Goal: Task Accomplishment & Management: Use online tool/utility

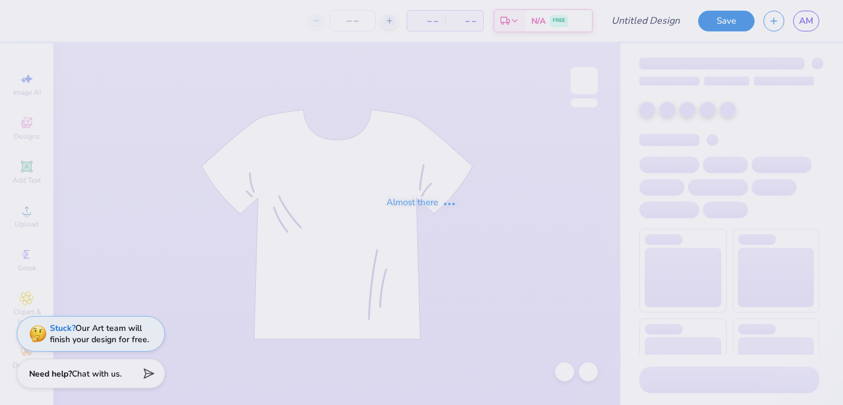
type input "Homecoming"
type input "75"
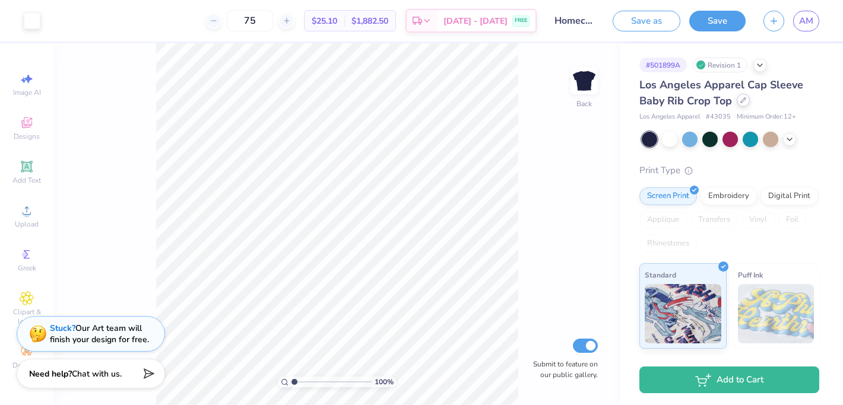
click at [747, 100] on div at bounding box center [742, 100] width 13 height 13
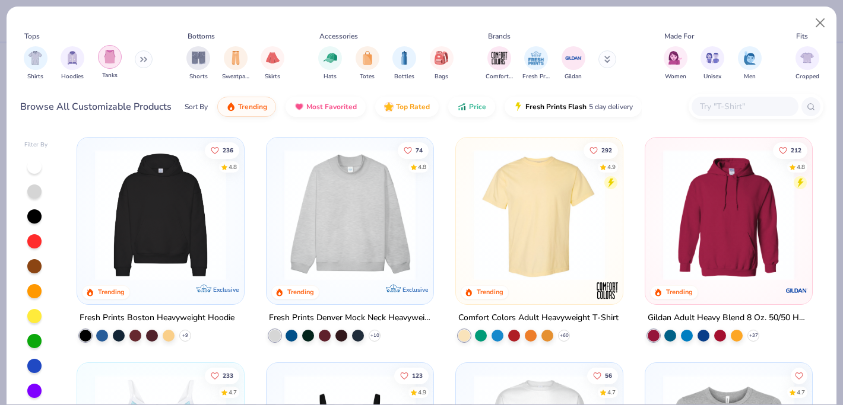
click at [111, 61] on img "filter for Tanks" at bounding box center [109, 57] width 13 height 14
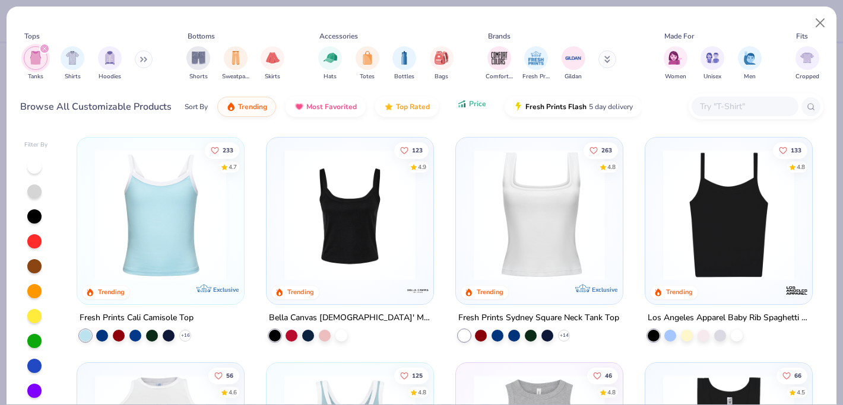
click at [477, 96] on button "Price" at bounding box center [471, 104] width 47 height 20
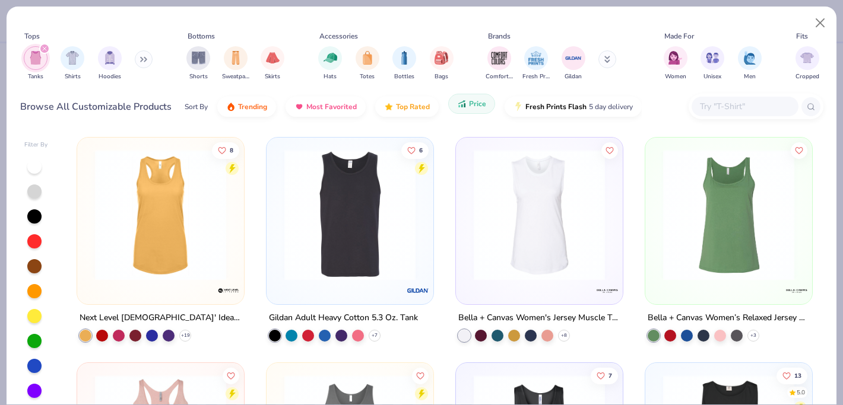
click at [469, 107] on span "Price" at bounding box center [477, 103] width 17 height 9
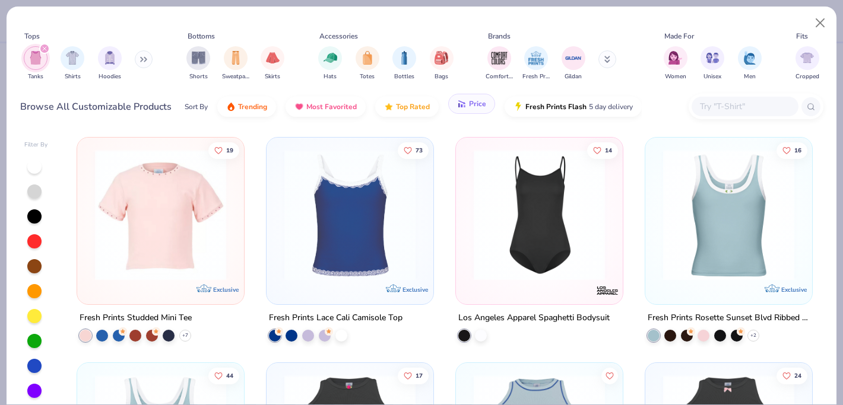
click at [469, 104] on span "Price" at bounding box center [477, 103] width 17 height 9
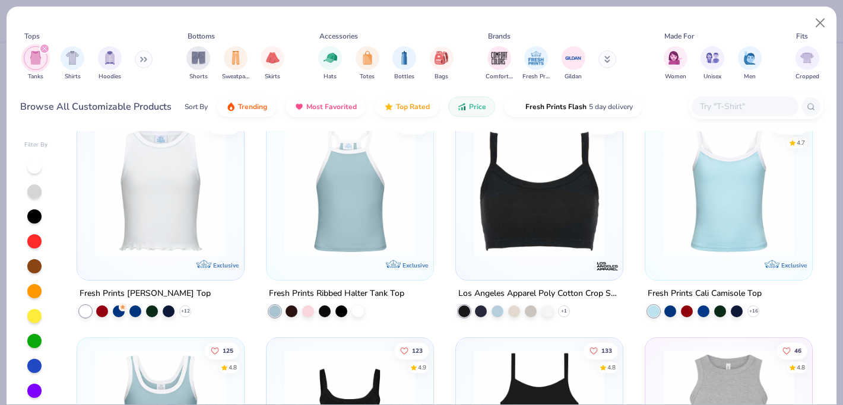
scroll to position [1376, 0]
click at [700, 310] on div at bounding box center [703, 310] width 12 height 12
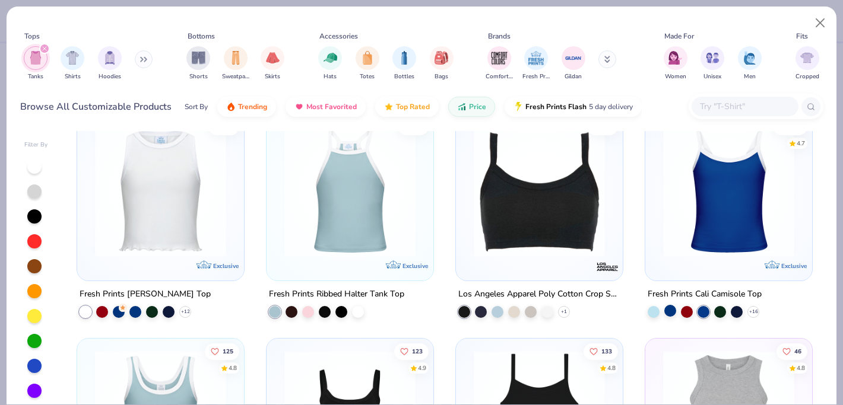
click at [669, 307] on div at bounding box center [670, 310] width 12 height 12
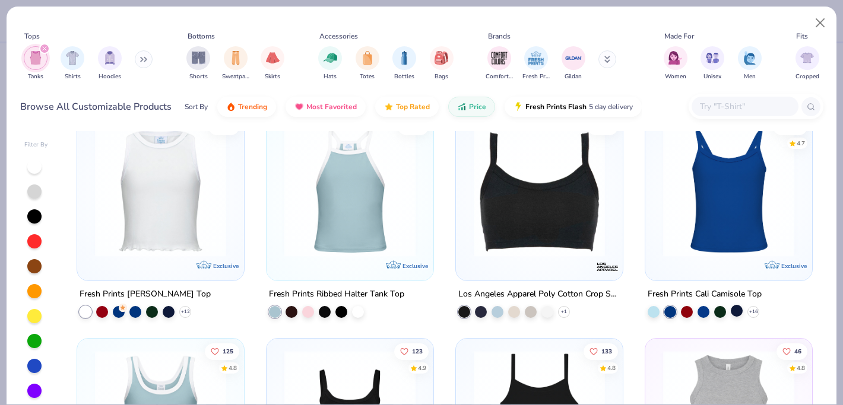
click at [739, 308] on div at bounding box center [737, 310] width 12 height 12
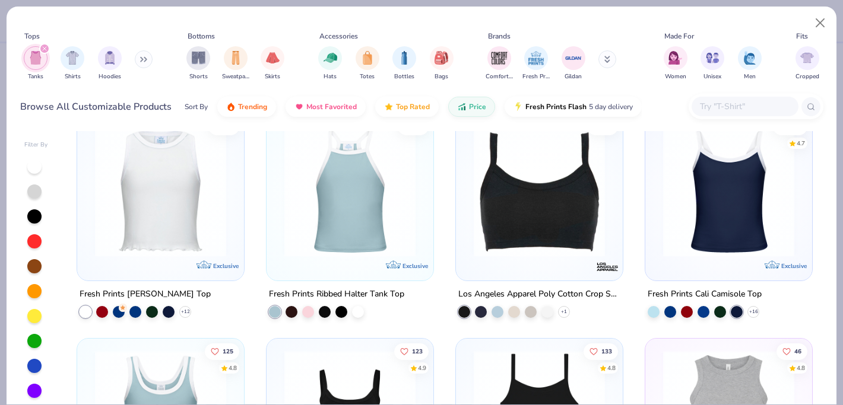
click at [741, 208] on img at bounding box center [728, 190] width 143 height 131
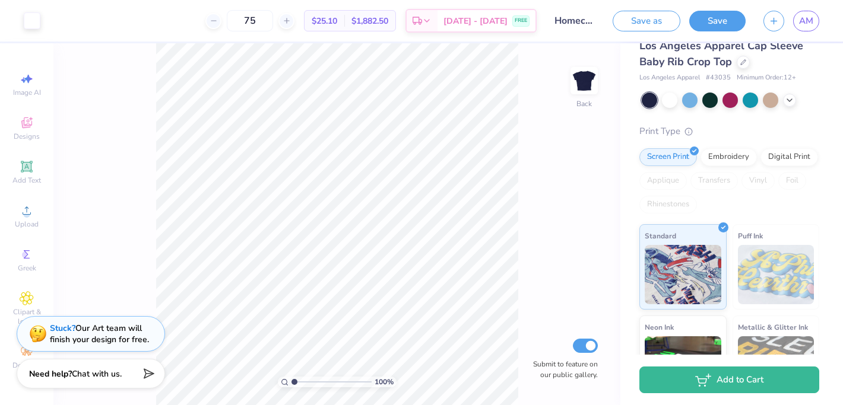
scroll to position [41, 0]
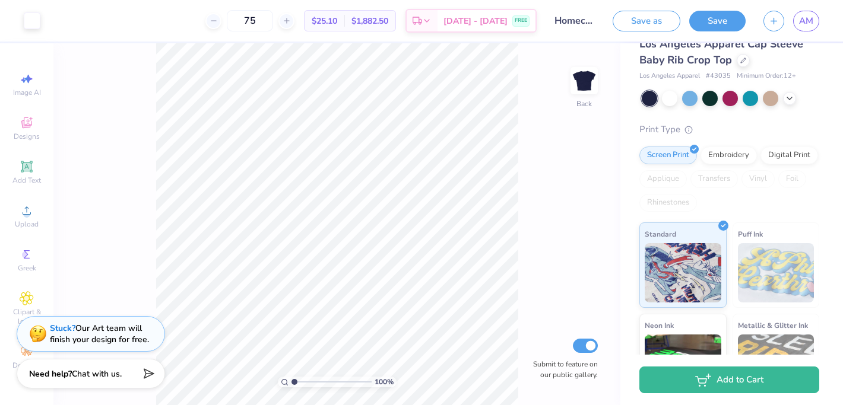
click at [743, 68] on div "Los Angeles Apparel Cap Sleeve Baby Rib Crop Top" at bounding box center [729, 52] width 180 height 32
click at [742, 63] on div at bounding box center [742, 59] width 13 height 13
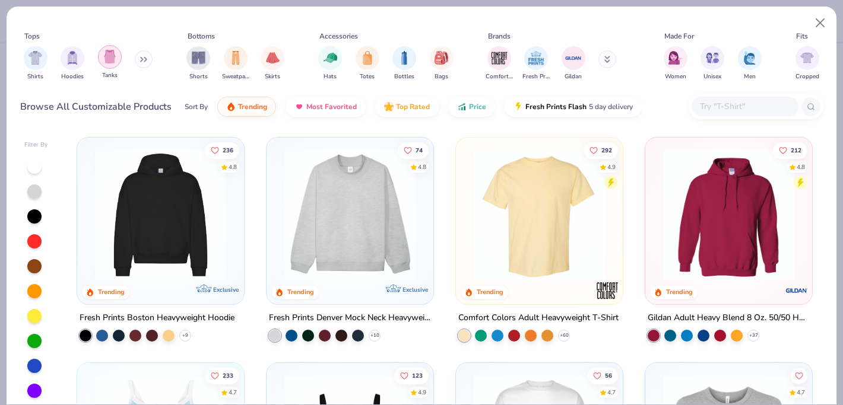
click at [110, 67] on div "filter for Tanks" at bounding box center [110, 57] width 24 height 24
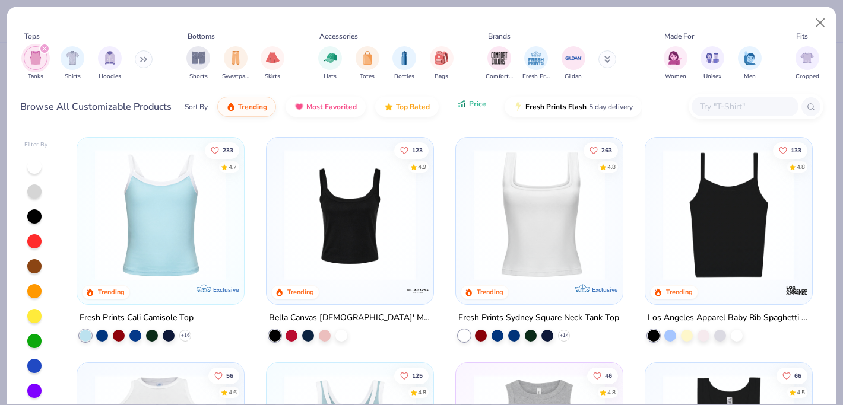
click at [464, 108] on icon "button" at bounding box center [461, 104] width 9 height 11
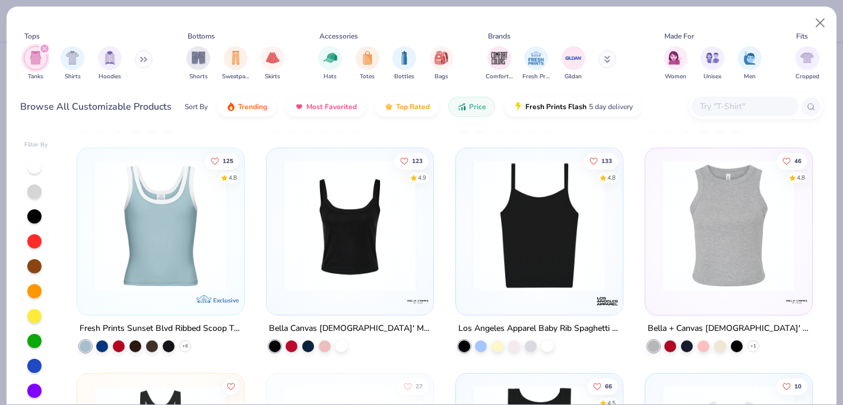
scroll to position [1564, 0]
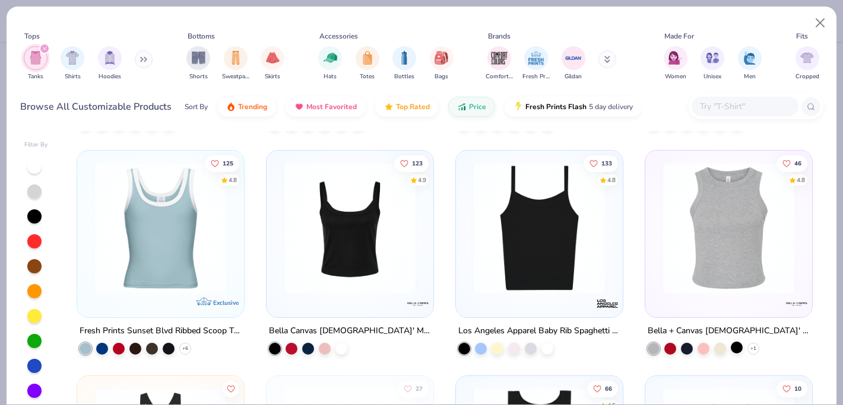
click at [737, 347] on div at bounding box center [737, 348] width 12 height 12
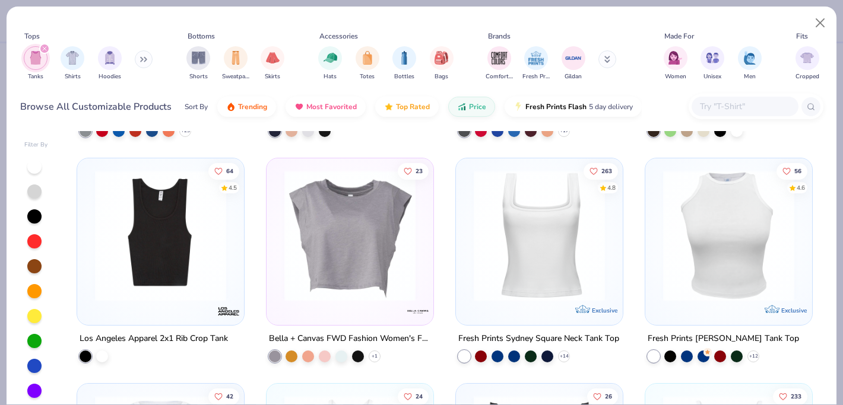
scroll to position [1117, 0]
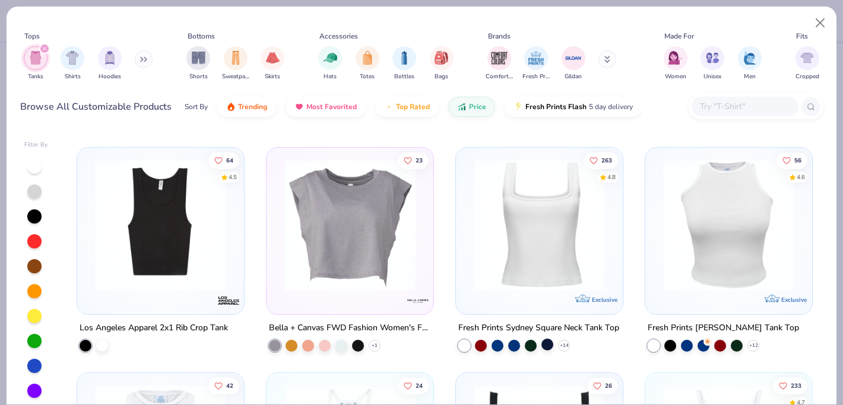
click at [545, 344] on div at bounding box center [547, 344] width 12 height 12
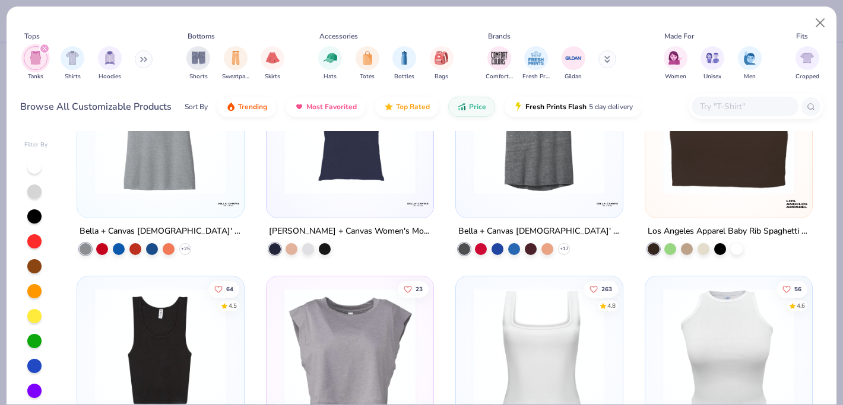
scroll to position [1093, 0]
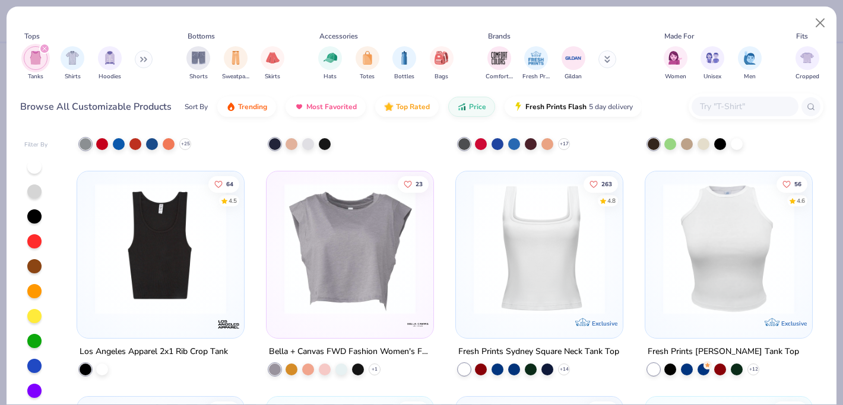
click at [526, 259] on img at bounding box center [539, 248] width 143 height 131
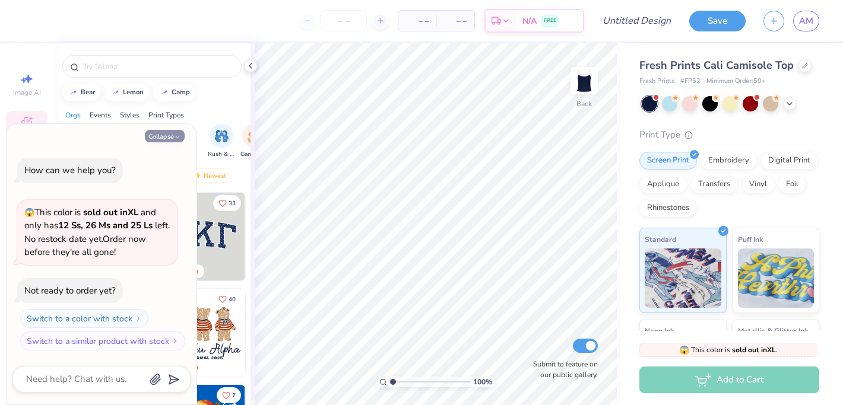
click at [172, 135] on button "Collapse" at bounding box center [165, 136] width 40 height 12
type textarea "x"
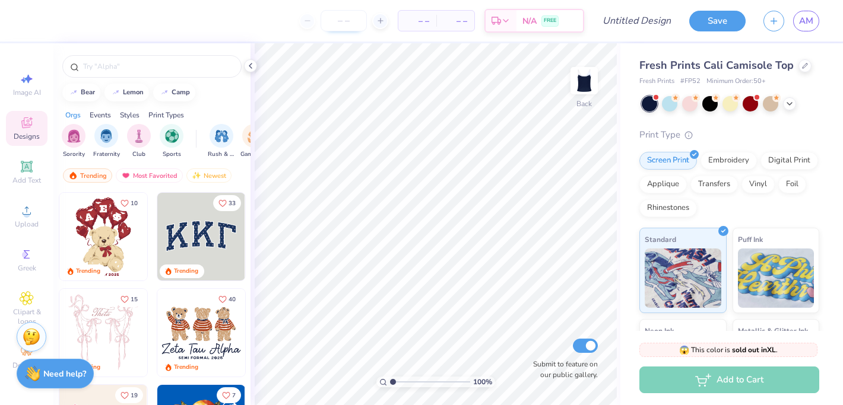
click at [344, 21] on input "number" at bounding box center [343, 20] width 46 height 21
type input "4"
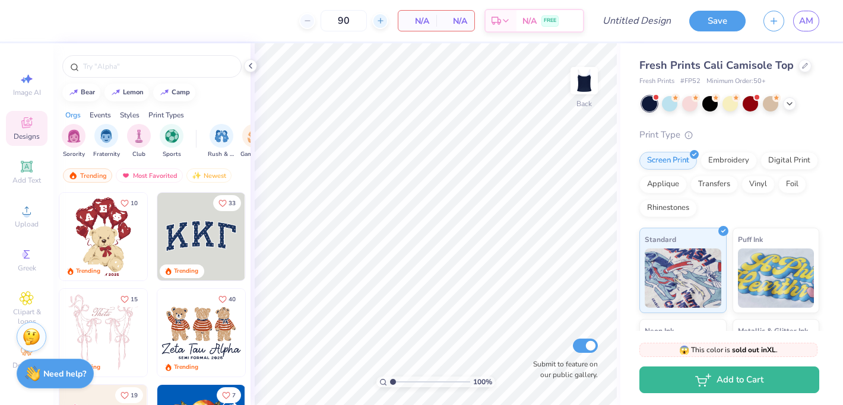
type input "9"
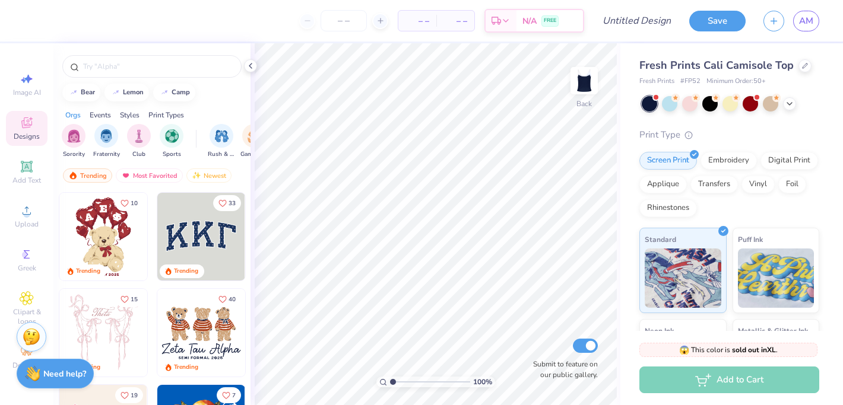
click at [196, 241] on img at bounding box center [201, 237] width 88 height 88
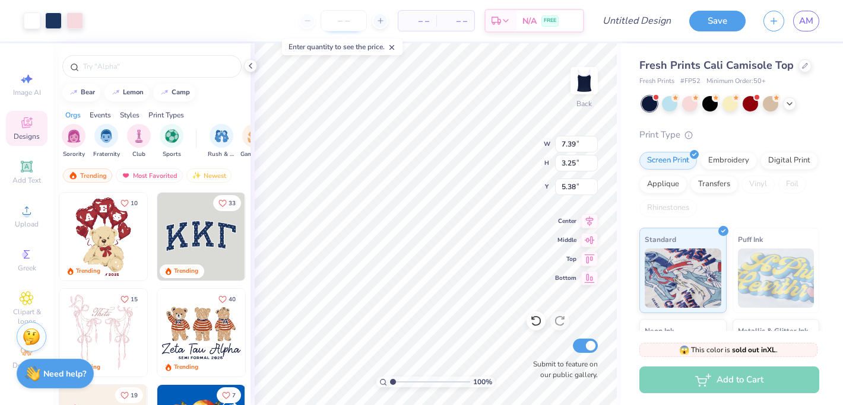
click at [353, 21] on input "number" at bounding box center [343, 20] width 46 height 21
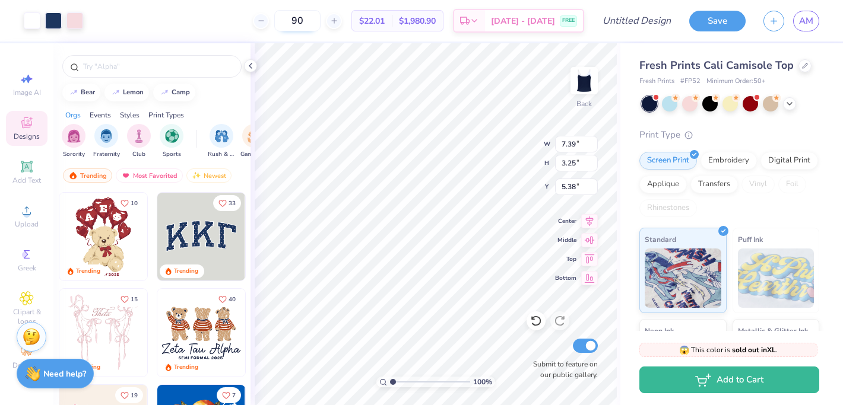
type input "9"
type input "5"
type input "69"
type input "1.99"
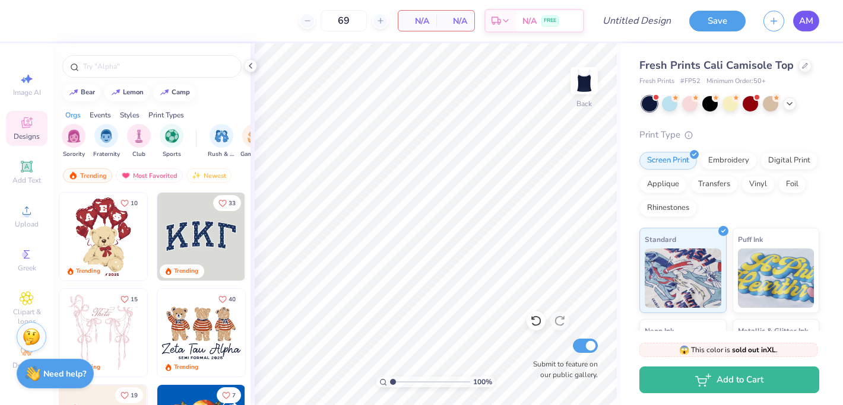
click at [806, 25] on span "AM" at bounding box center [806, 21] width 14 height 14
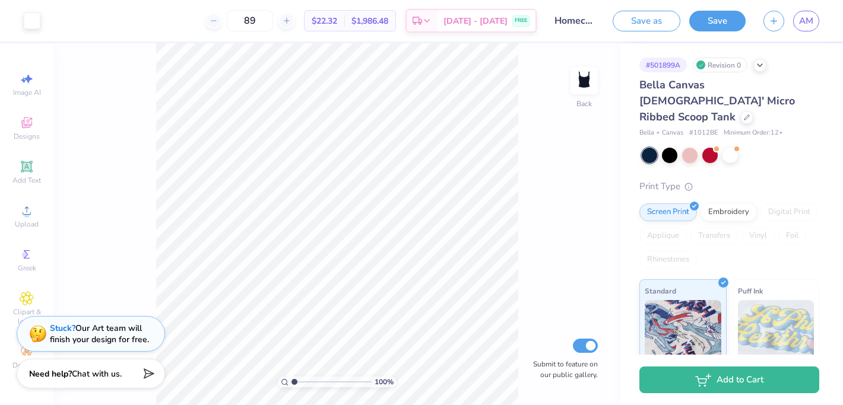
click at [716, 104] on div "Bella Canvas [DEMOGRAPHIC_DATA]' Micro Ribbed Scoop Tank" at bounding box center [729, 101] width 180 height 48
click at [740, 110] on div at bounding box center [746, 116] width 13 height 13
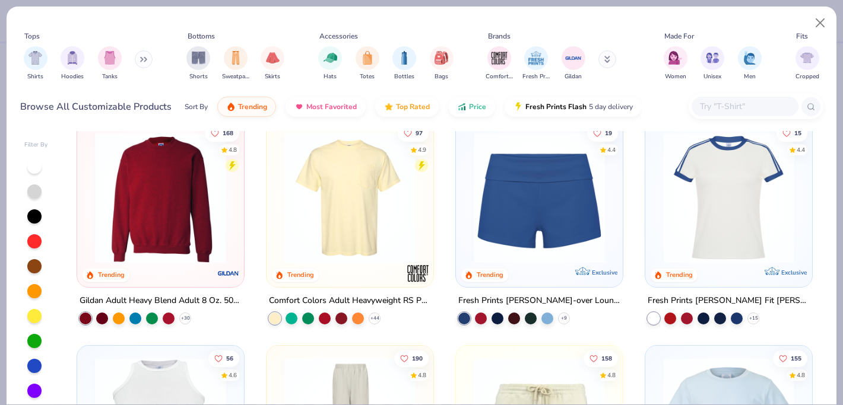
scroll to position [1320, 0]
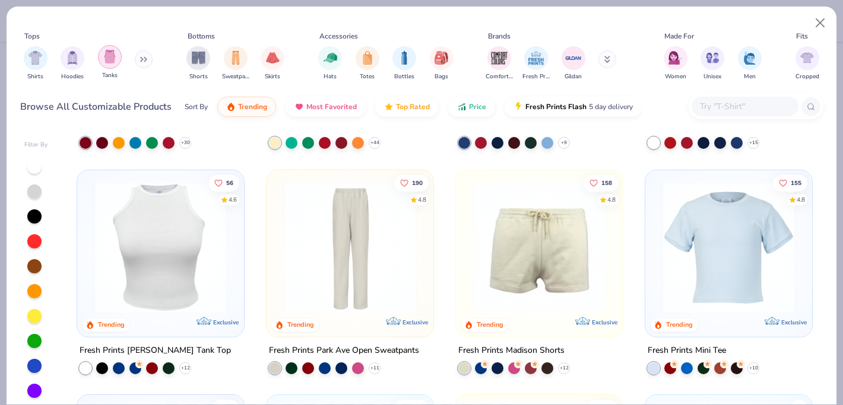
click at [104, 61] on img "filter for Tanks" at bounding box center [109, 57] width 13 height 14
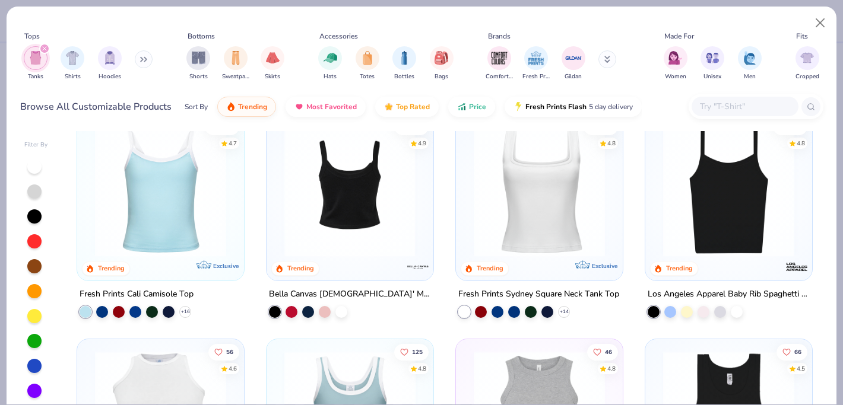
scroll to position [23, 0]
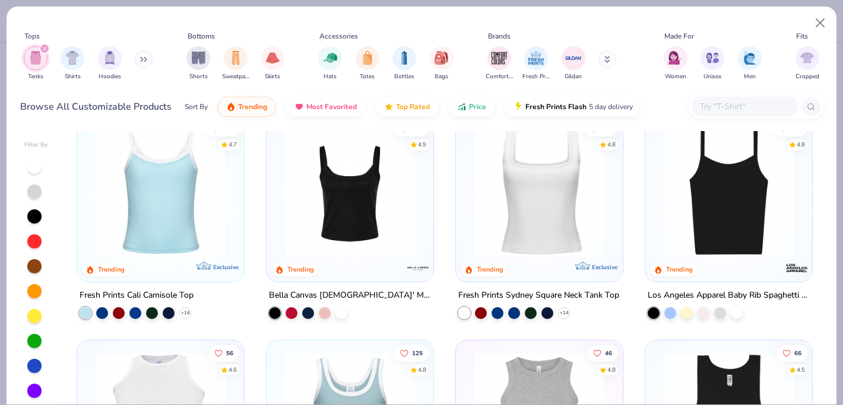
click at [153, 232] on img at bounding box center [160, 192] width 143 height 131
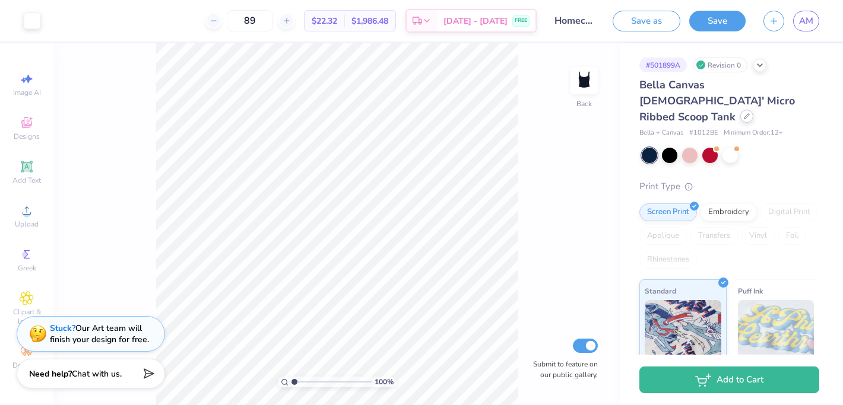
click at [740, 110] on div at bounding box center [746, 116] width 13 height 13
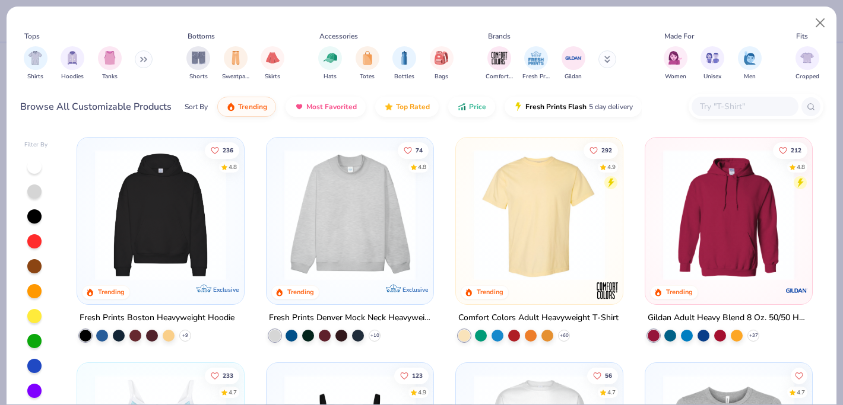
click at [374, 217] on img at bounding box center [349, 215] width 143 height 131
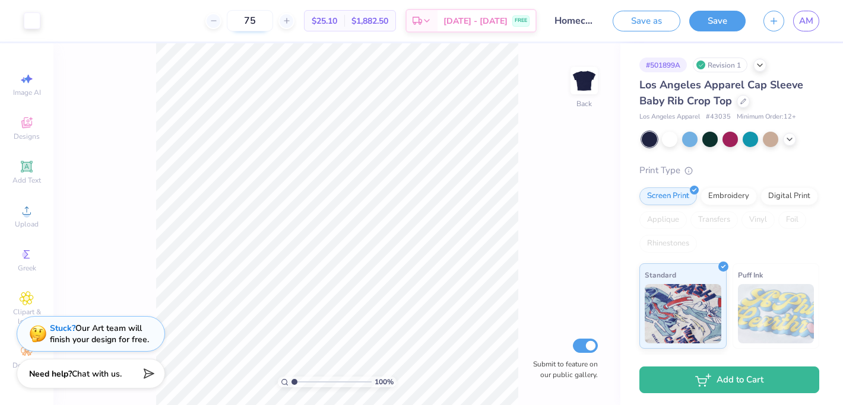
click at [262, 18] on input "75" at bounding box center [250, 20] width 46 height 21
type input "7"
type input "50"
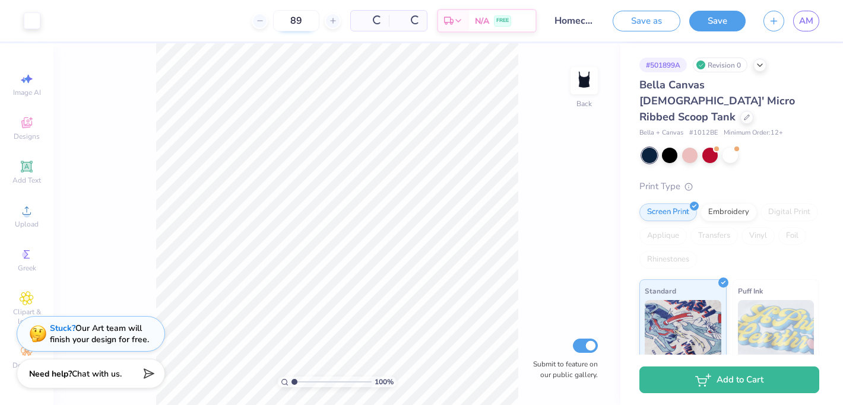
click at [299, 20] on input "89" at bounding box center [296, 20] width 46 height 21
type input "8"
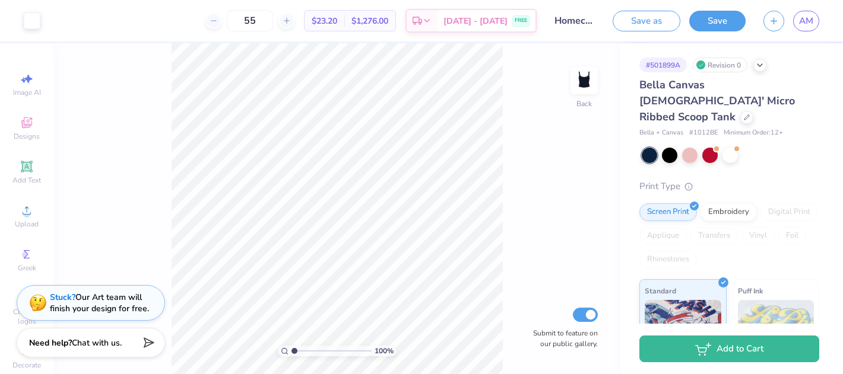
click at [587, 20] on input "Homecoming" at bounding box center [574, 21] width 58 height 24
click at [656, 63] on div "# 501899A" at bounding box center [662, 65] width 47 height 15
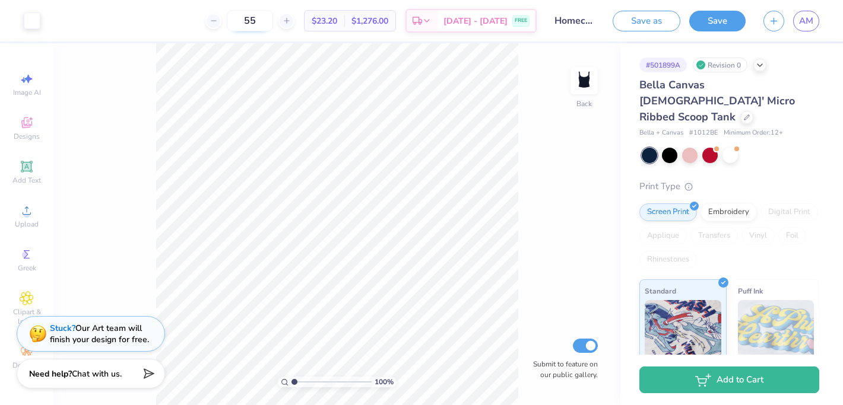
click at [260, 21] on input "55" at bounding box center [250, 20] width 46 height 21
type input "5"
click at [261, 20] on input "64" at bounding box center [250, 20] width 46 height 21
type input "65"
click at [744, 114] on icon at bounding box center [746, 116] width 5 height 5
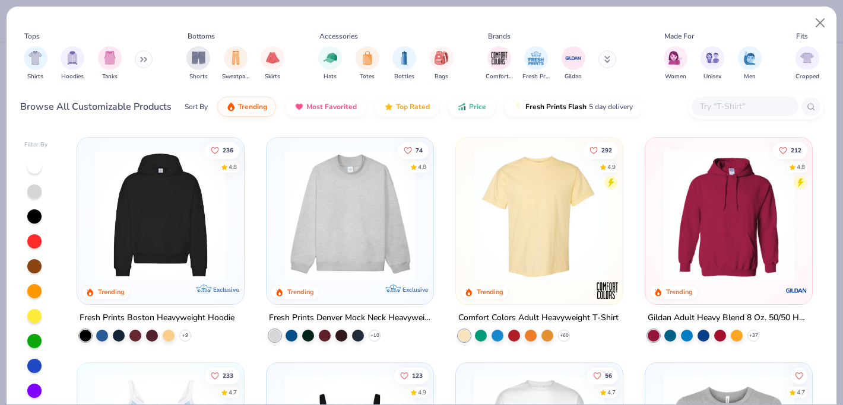
scroll to position [23, 0]
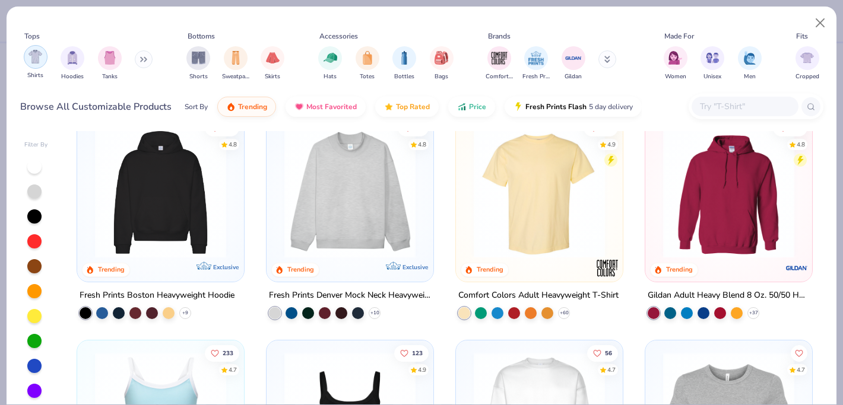
click at [35, 59] on img "filter for Shirts" at bounding box center [35, 57] width 14 height 14
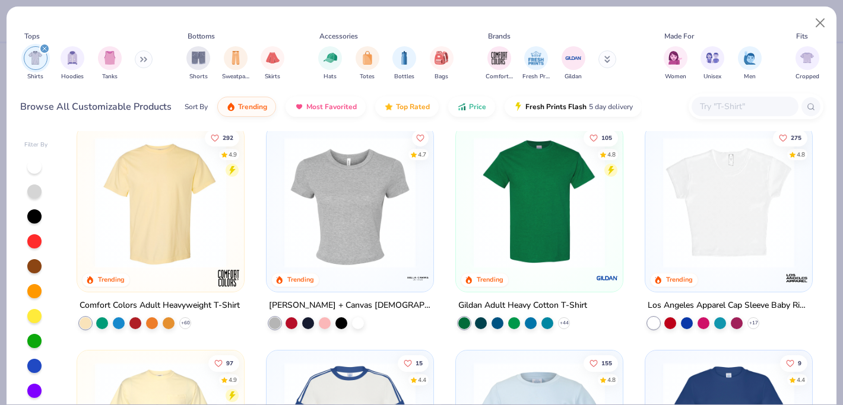
scroll to position [44, 0]
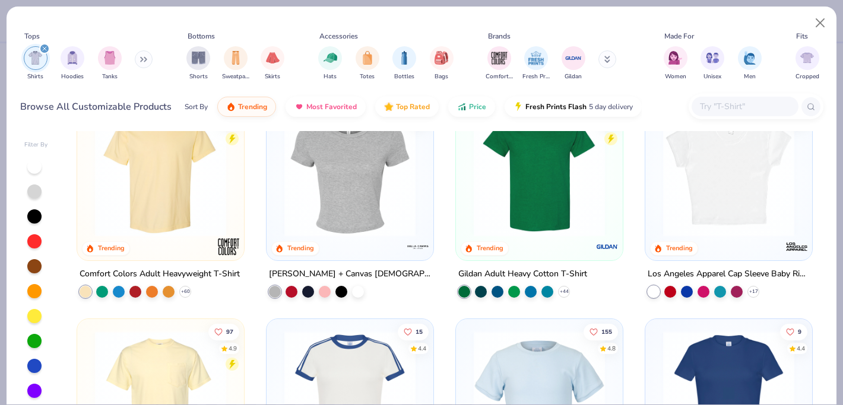
click at [704, 196] on img at bounding box center [728, 171] width 143 height 131
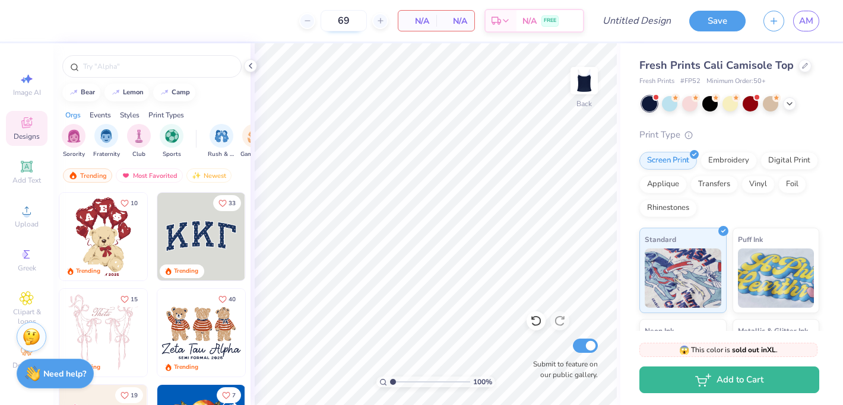
click at [350, 21] on input "69" at bounding box center [343, 20] width 46 height 21
type input "6"
type input "65"
click at [806, 21] on span "AM" at bounding box center [806, 21] width 14 height 14
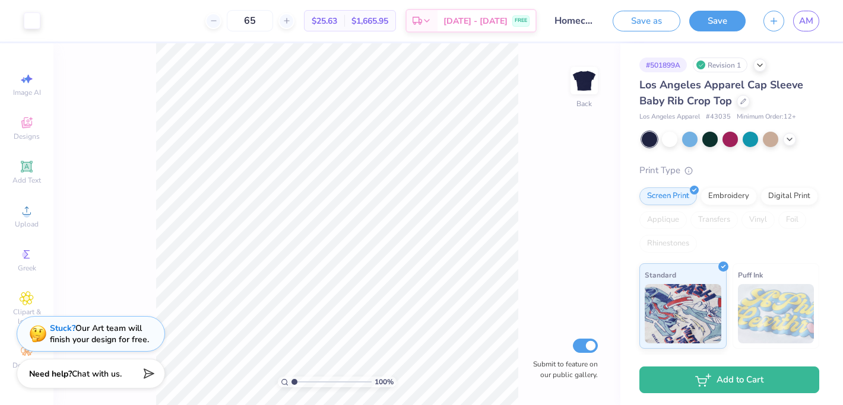
click at [735, 100] on div "Los Angeles Apparel Cap Sleeve Baby Rib Crop Top" at bounding box center [729, 93] width 180 height 32
click at [743, 100] on icon at bounding box center [743, 100] width 6 height 6
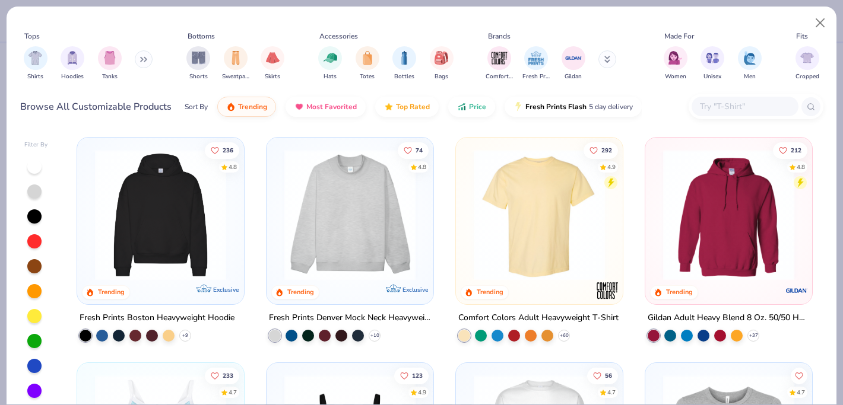
click at [334, 221] on img at bounding box center [349, 215] width 143 height 131
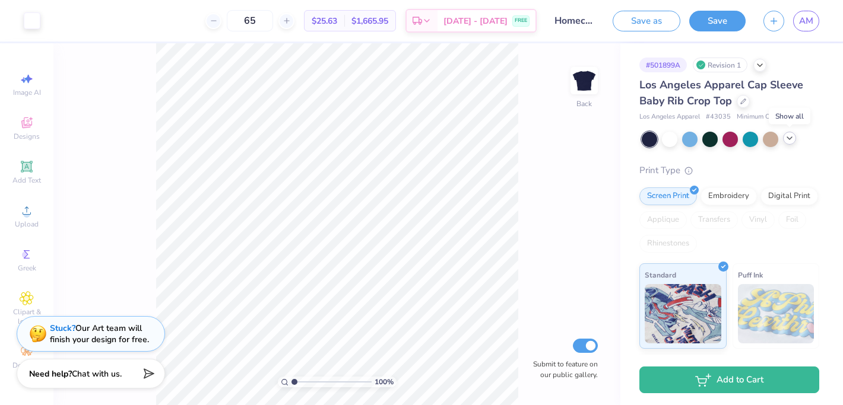
click at [792, 139] on icon at bounding box center [789, 138] width 9 height 9
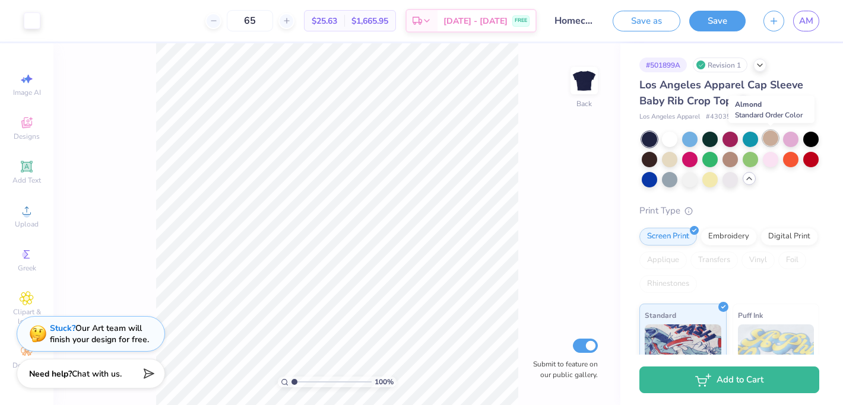
click at [764, 139] on div at bounding box center [770, 138] width 15 height 15
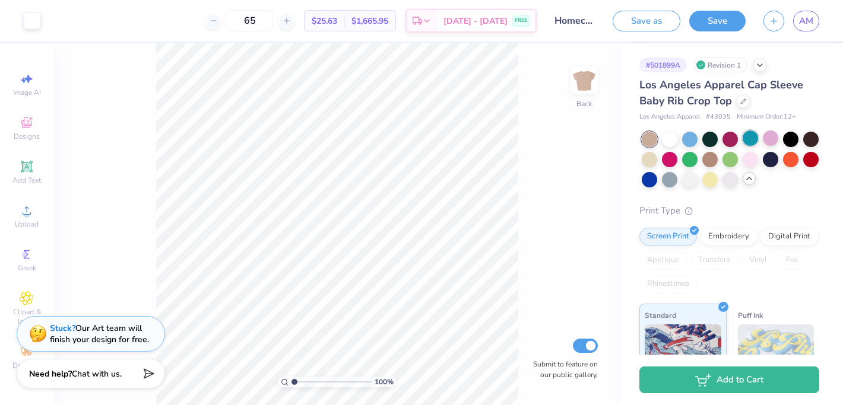
click at [744, 140] on div at bounding box center [749, 138] width 15 height 15
click at [716, 115] on span "# 43035" at bounding box center [718, 117] width 25 height 10
click at [758, 64] on icon at bounding box center [759, 63] width 9 height 9
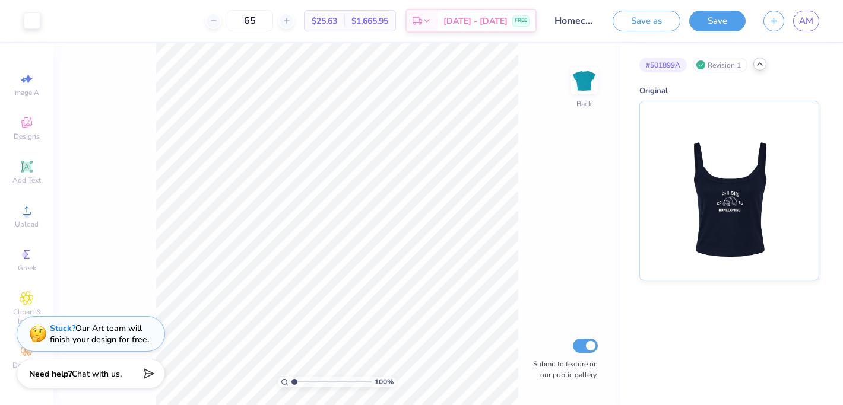
click at [758, 64] on polyline at bounding box center [759, 64] width 5 height 2
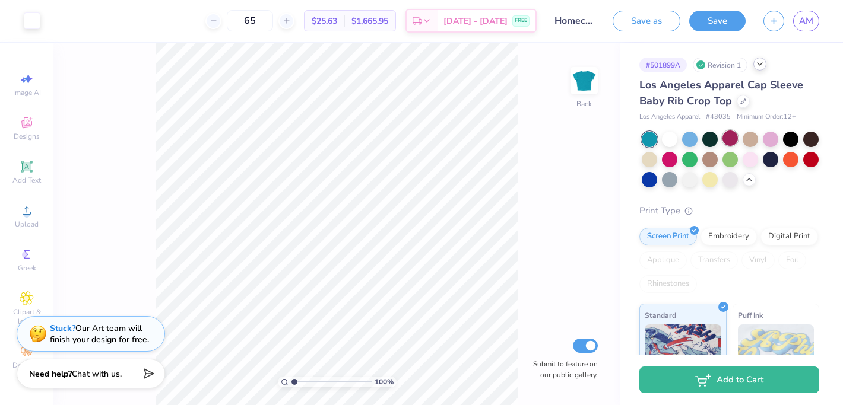
click at [725, 132] on div at bounding box center [729, 138] width 15 height 15
click at [747, 99] on div at bounding box center [742, 100] width 13 height 13
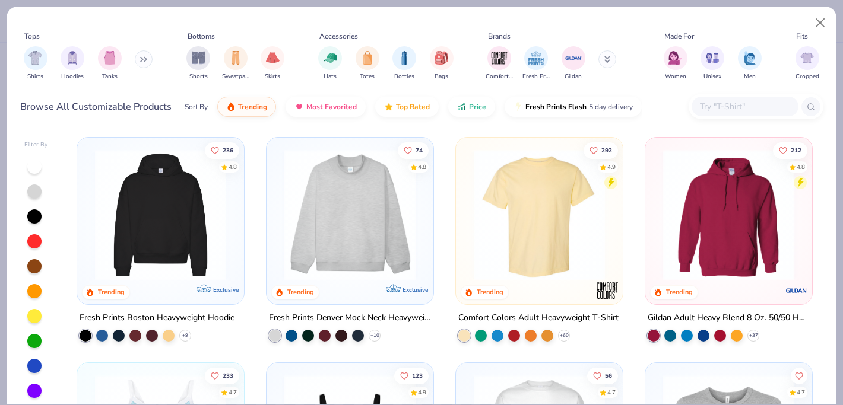
click at [561, 209] on img at bounding box center [539, 215] width 143 height 131
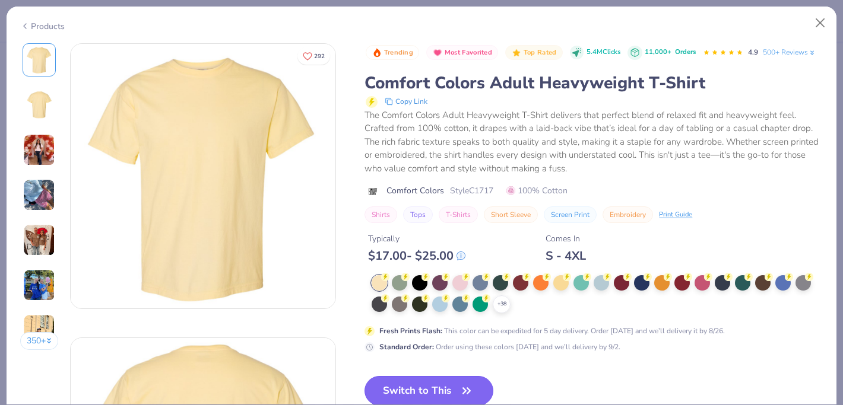
click at [410, 386] on button "Switch to This" at bounding box center [428, 391] width 129 height 30
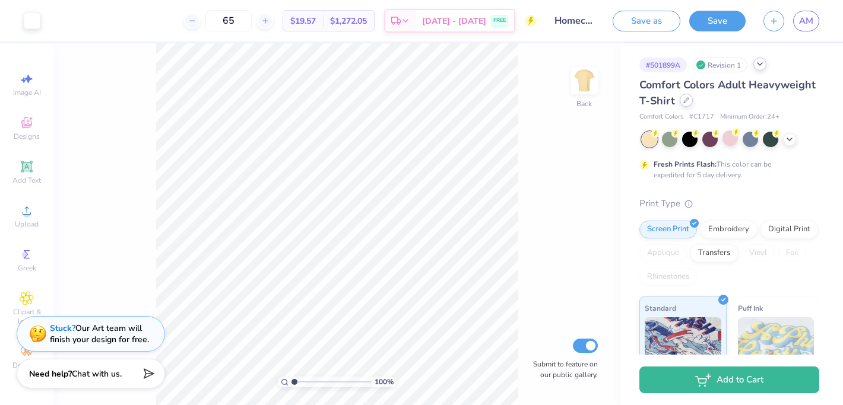
click at [691, 100] on div at bounding box center [685, 100] width 13 height 13
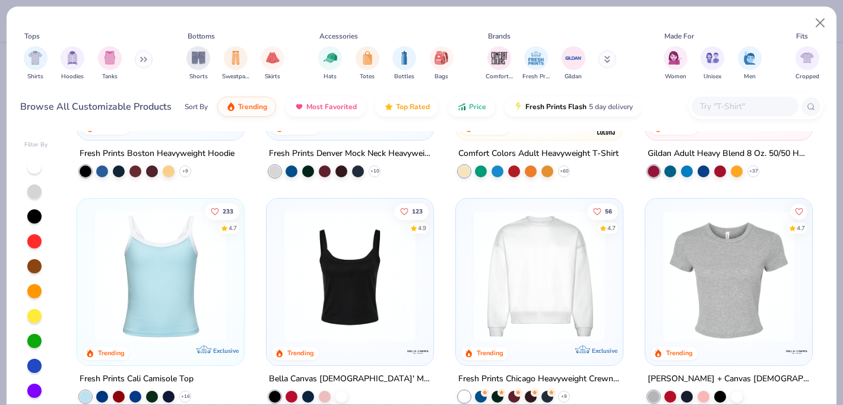
scroll to position [155, 0]
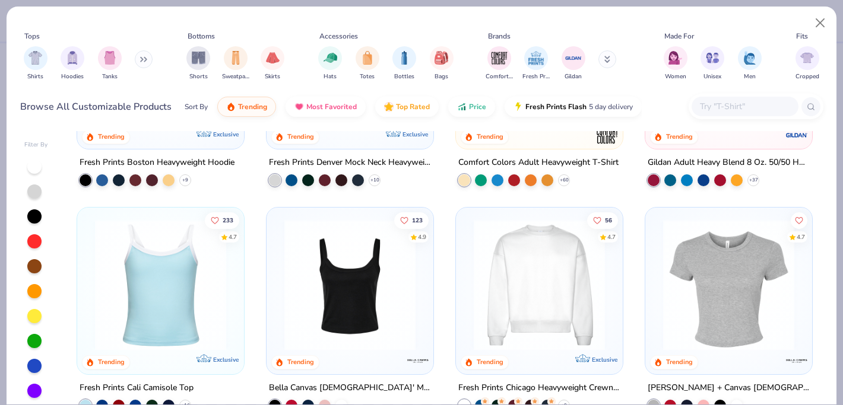
click at [739, 299] on img at bounding box center [728, 285] width 143 height 131
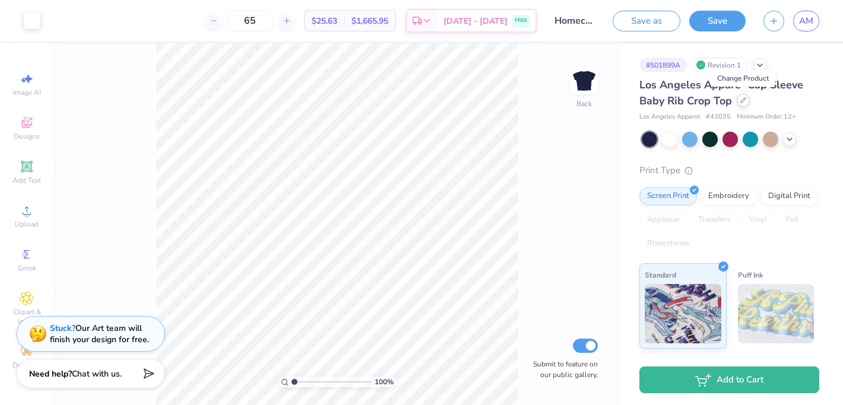
click at [742, 99] on icon at bounding box center [743, 100] width 5 height 5
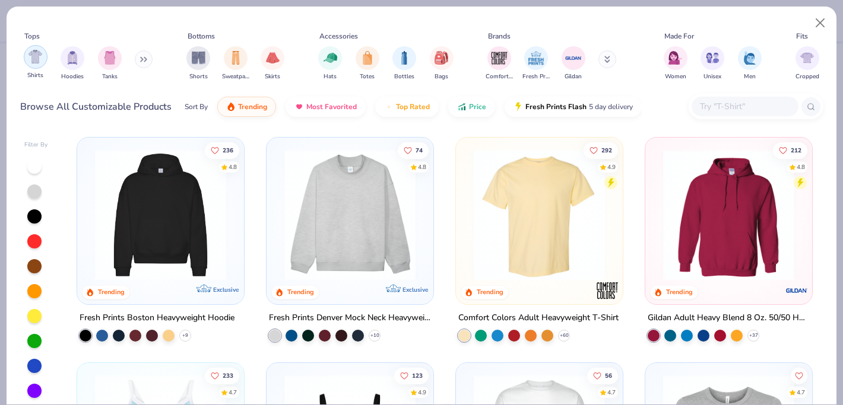
click at [38, 62] on img "filter for Shirts" at bounding box center [35, 57] width 14 height 14
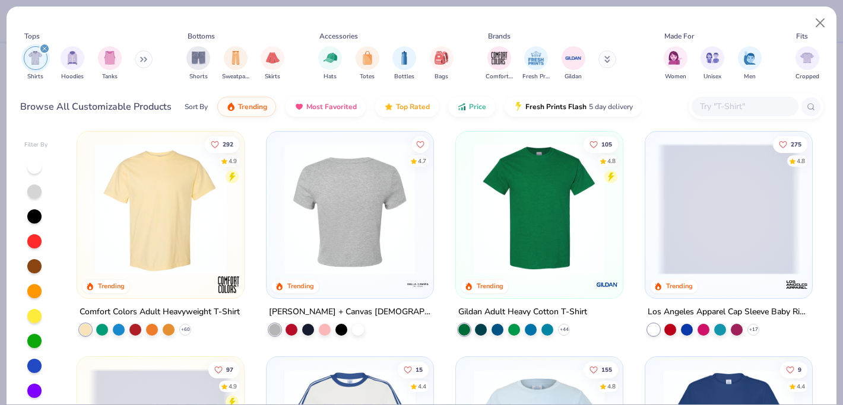
scroll to position [2, 0]
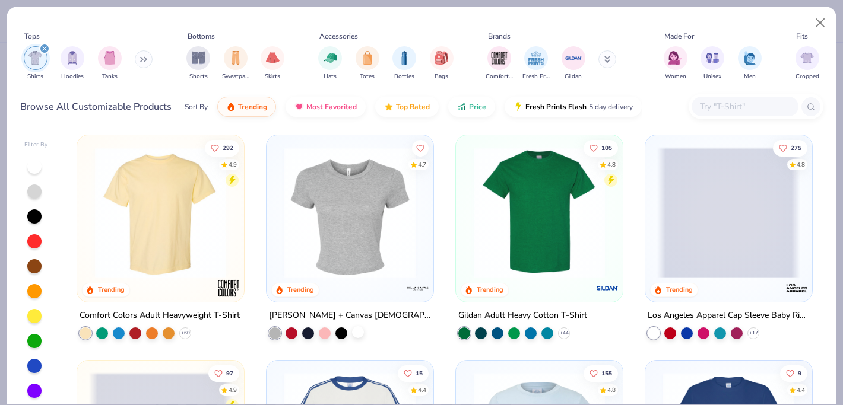
click at [355, 332] on div at bounding box center [358, 332] width 12 height 12
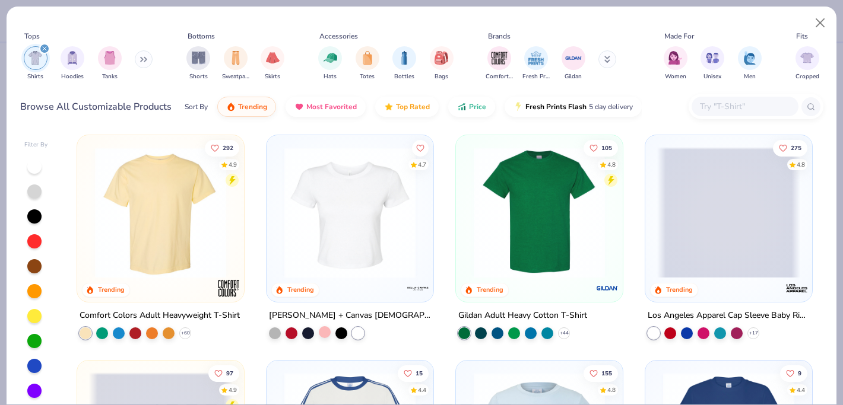
click at [327, 330] on div at bounding box center [325, 332] width 12 height 12
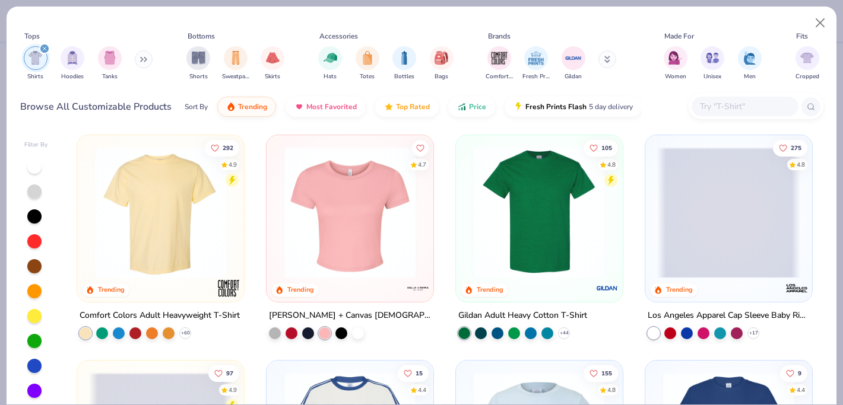
click at [413, 164] on icon at bounding box center [414, 164] width 6 height 5
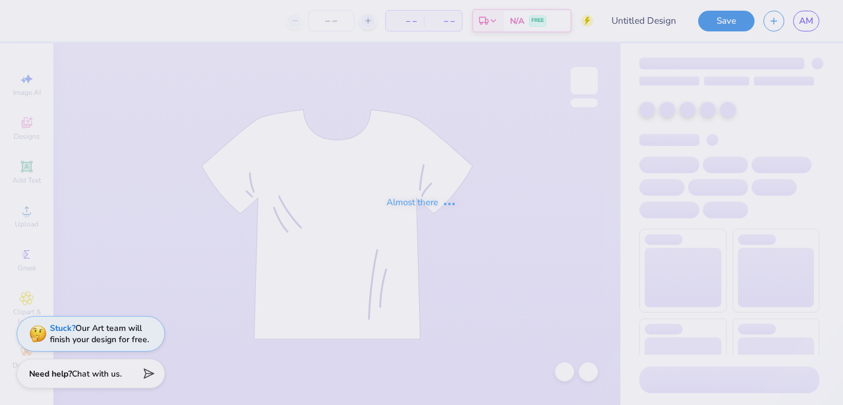
type input "Homecoming"
type input "65"
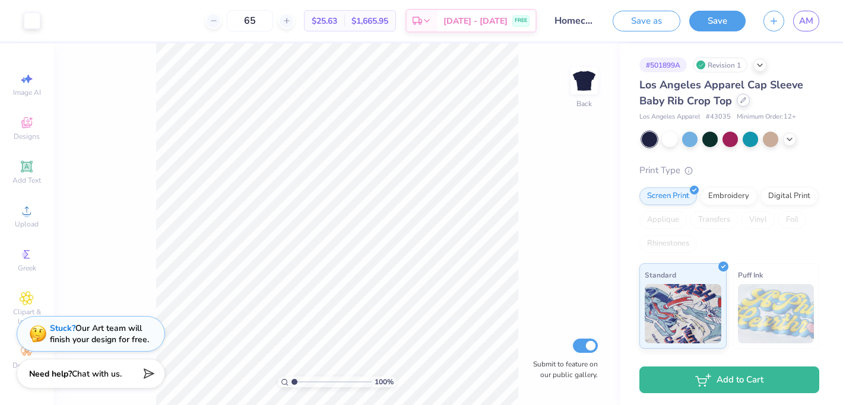
click at [744, 103] on div at bounding box center [742, 100] width 13 height 13
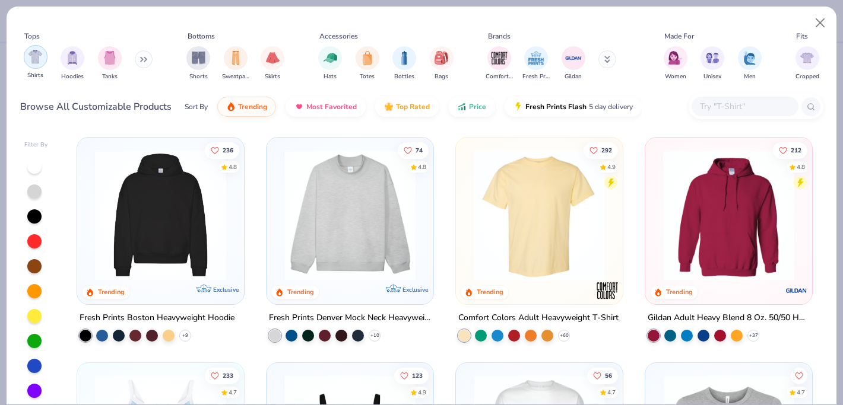
click at [30, 61] on img "filter for Shirts" at bounding box center [35, 57] width 14 height 14
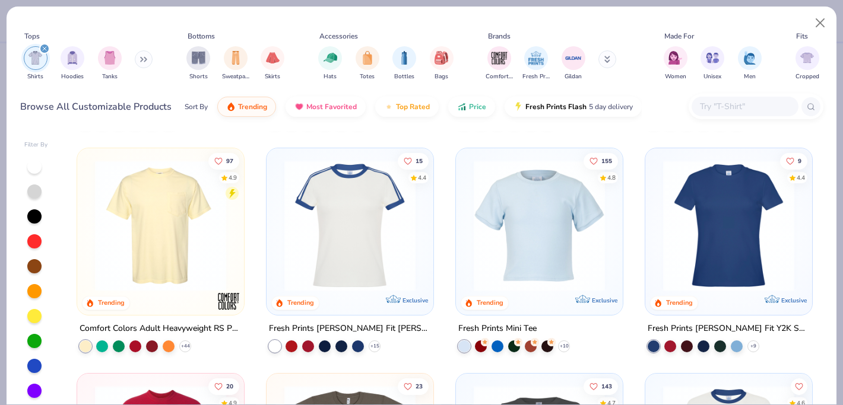
scroll to position [214, 0]
click at [563, 344] on icon at bounding box center [563, 346] width 9 height 9
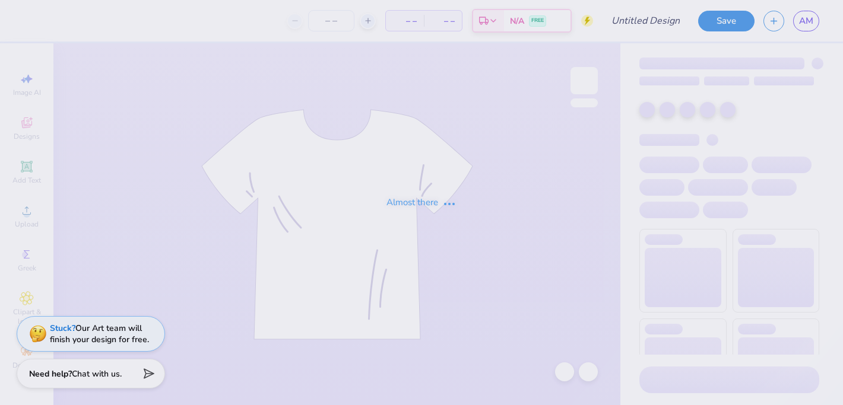
type input "Homecoming"
type input "65"
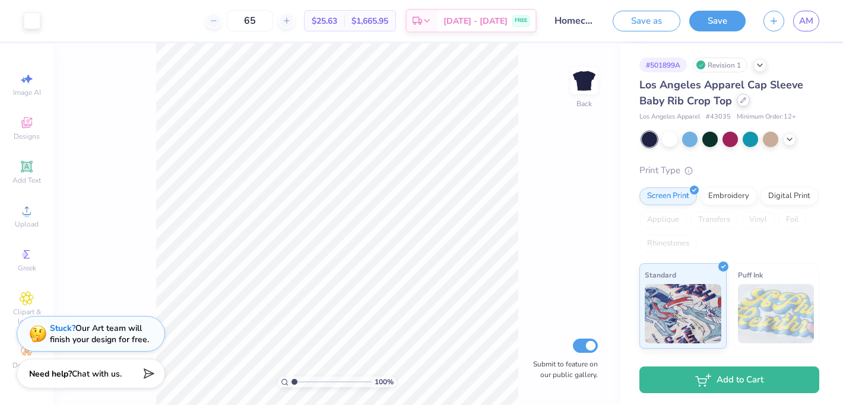
click at [741, 99] on icon at bounding box center [743, 100] width 6 height 6
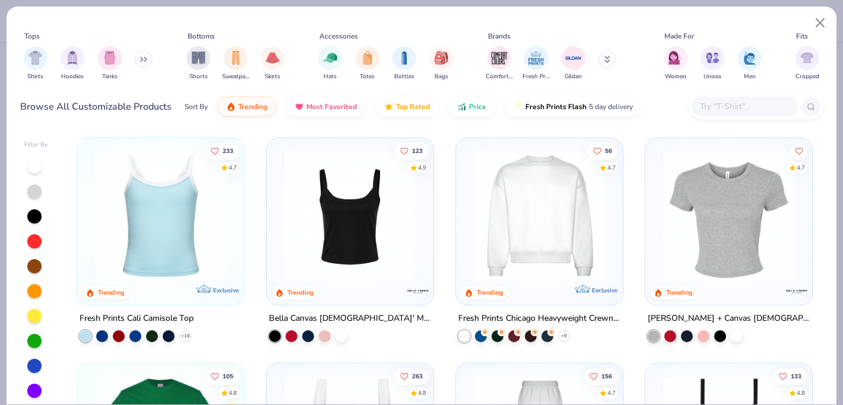
scroll to position [224, 0]
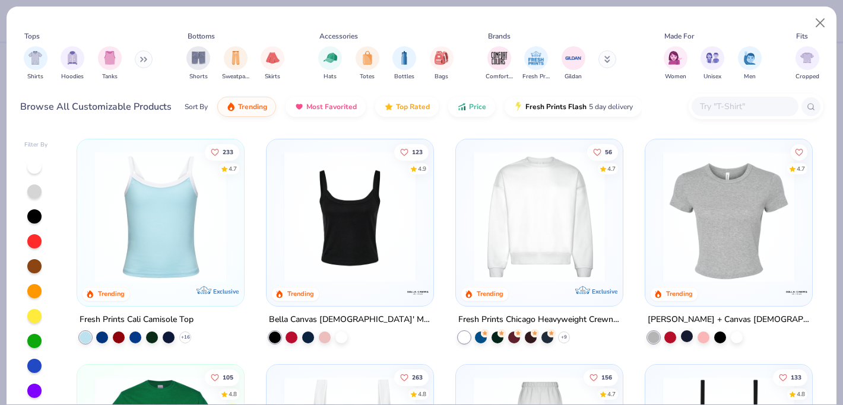
click at [685, 335] on div at bounding box center [687, 336] width 12 height 12
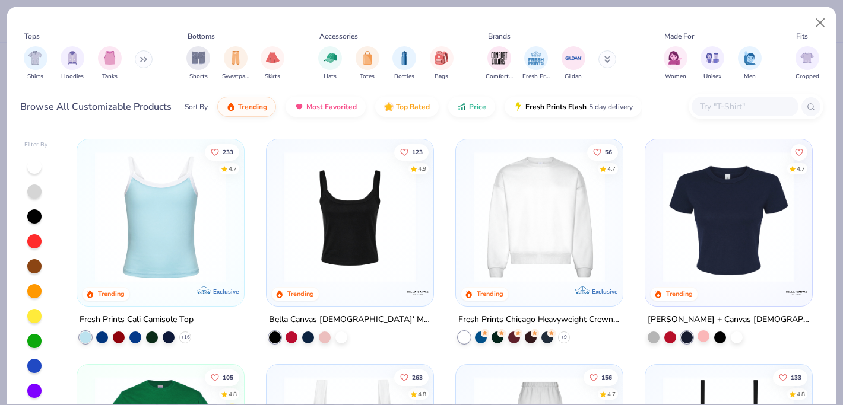
click at [709, 336] on div at bounding box center [703, 336] width 12 height 12
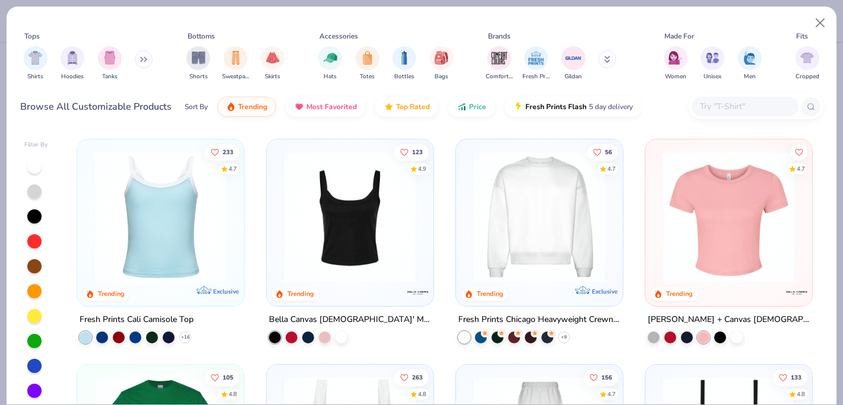
click at [729, 338] on div at bounding box center [694, 337] width 95 height 12
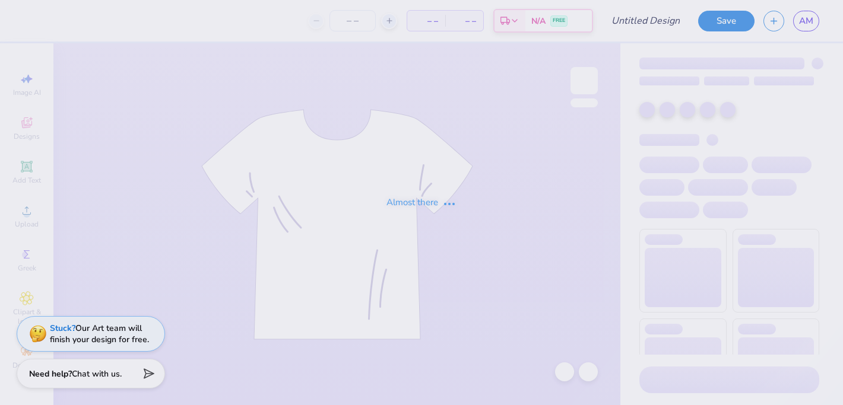
type input "Homecoming"
type input "65"
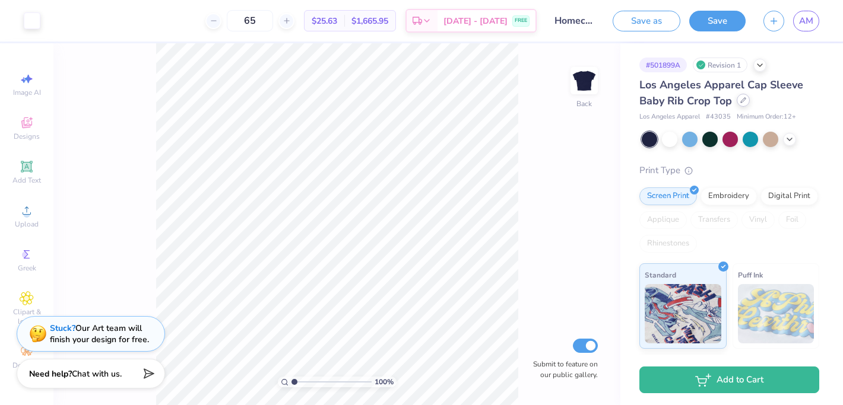
click at [741, 100] on icon at bounding box center [743, 100] width 6 height 6
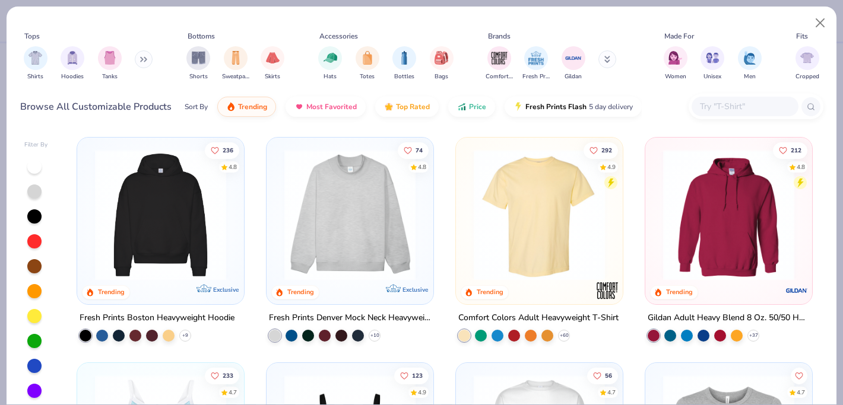
scroll to position [30, 0]
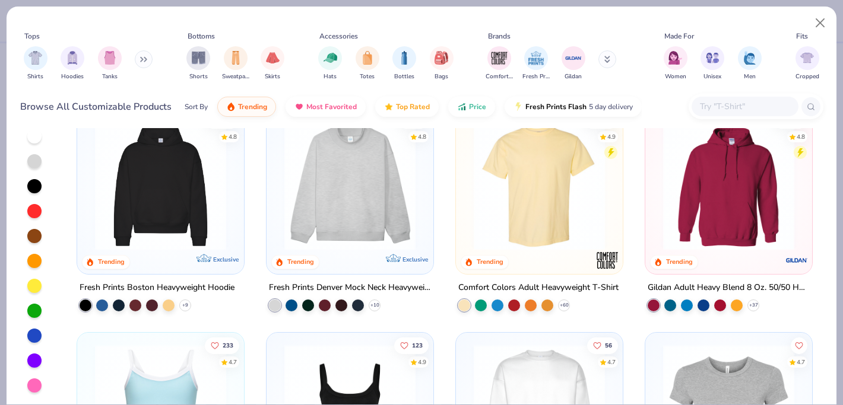
click at [37, 339] on div at bounding box center [34, 336] width 14 height 14
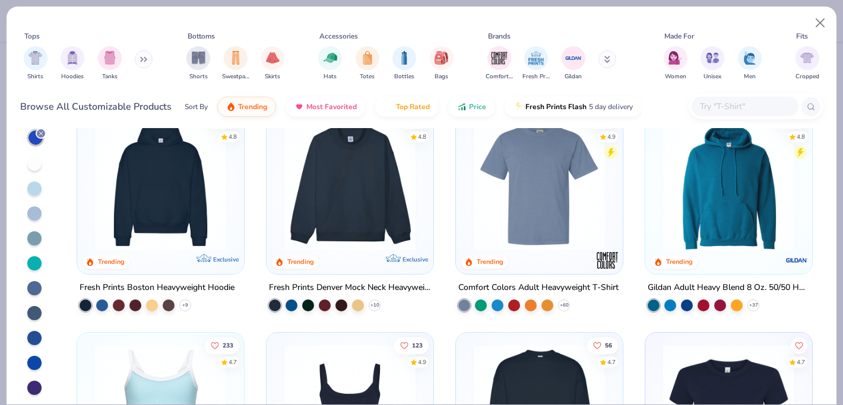
click at [34, 338] on div at bounding box center [34, 338] width 14 height 14
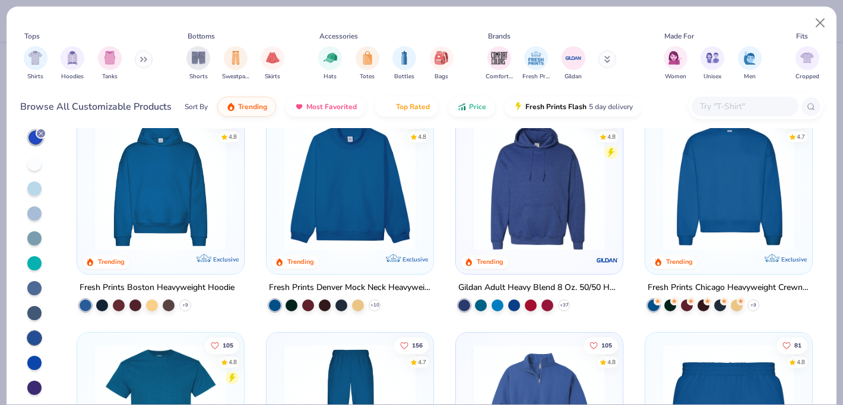
click at [37, 283] on div at bounding box center [34, 288] width 14 height 14
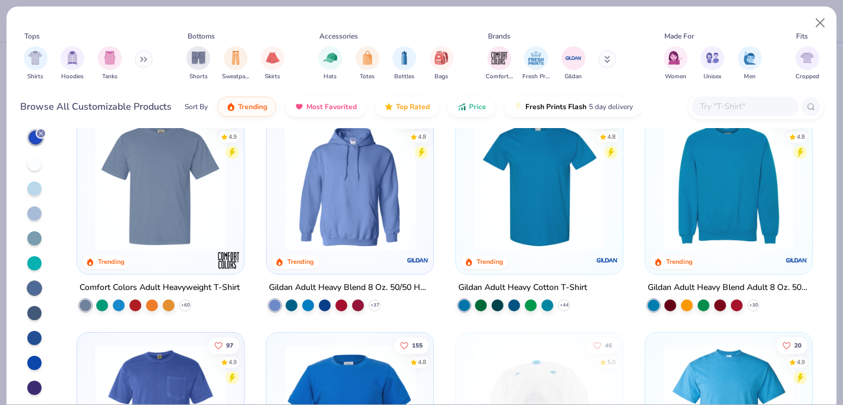
click at [35, 365] on div at bounding box center [34, 363] width 14 height 14
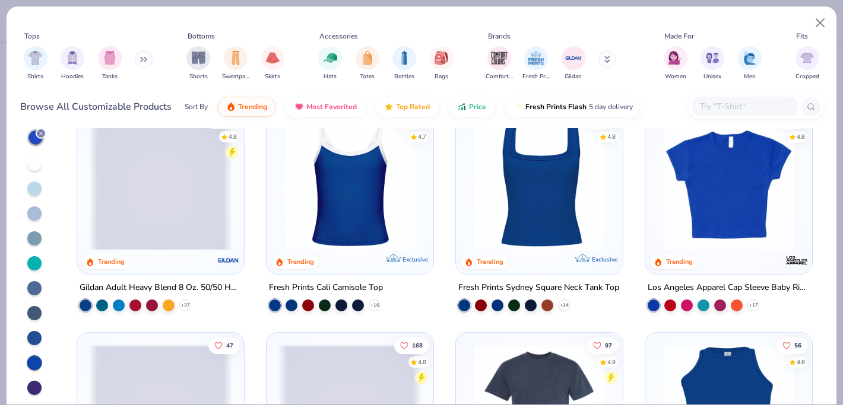
click at [34, 388] on div at bounding box center [34, 388] width 14 height 14
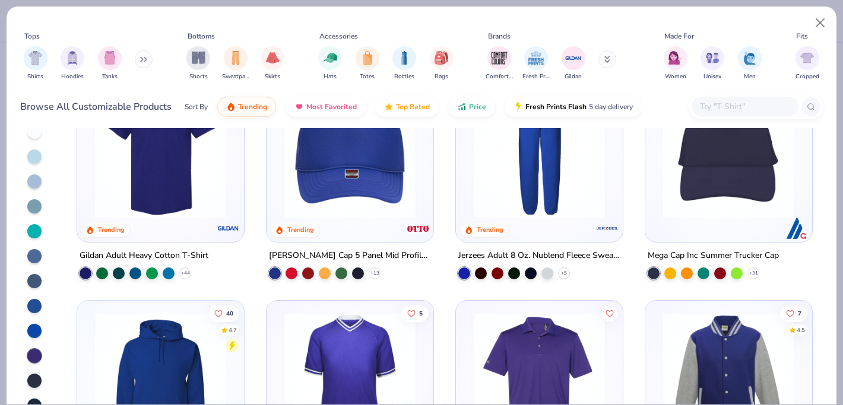
scroll to position [82, 0]
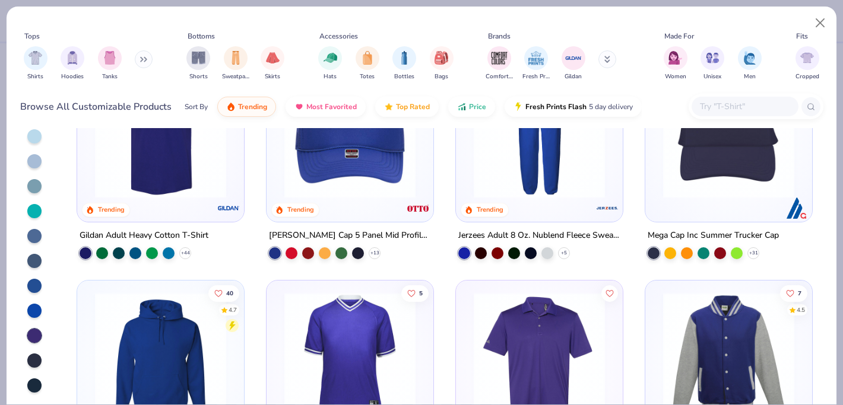
click at [34, 338] on div at bounding box center [34, 336] width 14 height 14
click at [32, 334] on div at bounding box center [34, 336] width 14 height 14
click at [34, 337] on div at bounding box center [34, 336] width 14 height 14
click at [34, 362] on div at bounding box center [34, 361] width 14 height 14
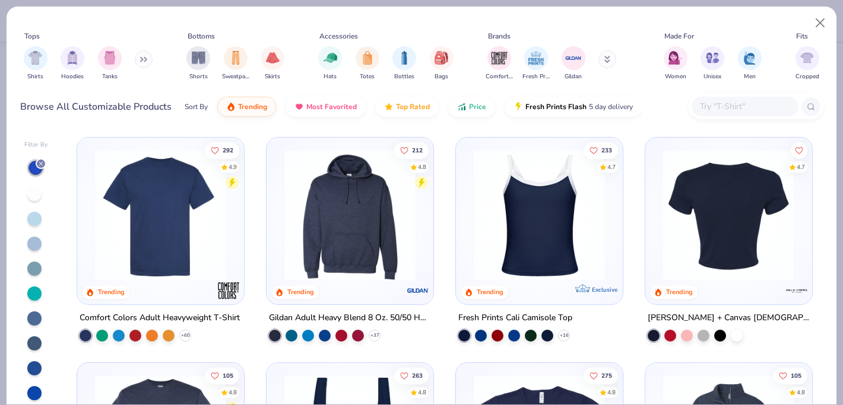
click at [712, 239] on img at bounding box center [727, 215] width 143 height 131
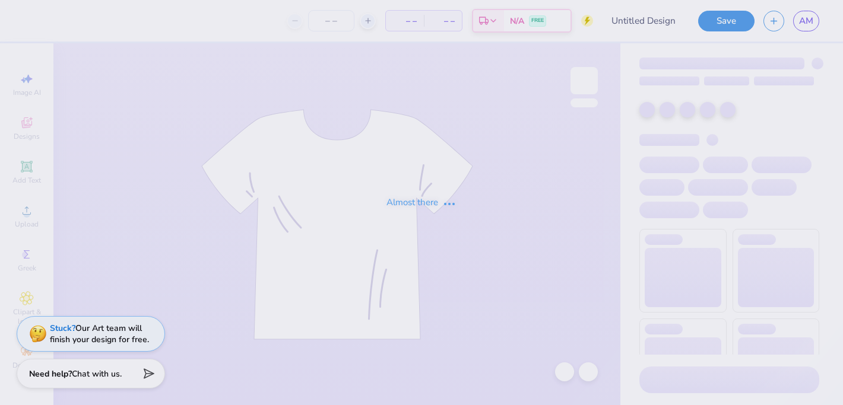
type input "Homecoming"
type input "65"
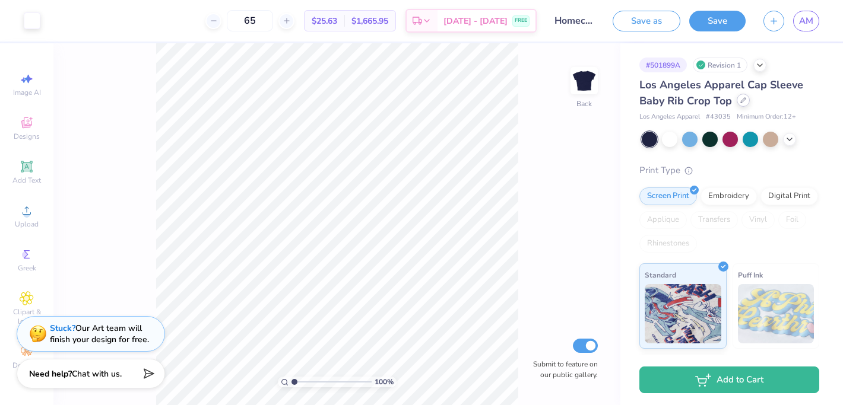
click at [742, 99] on icon at bounding box center [743, 100] width 6 height 6
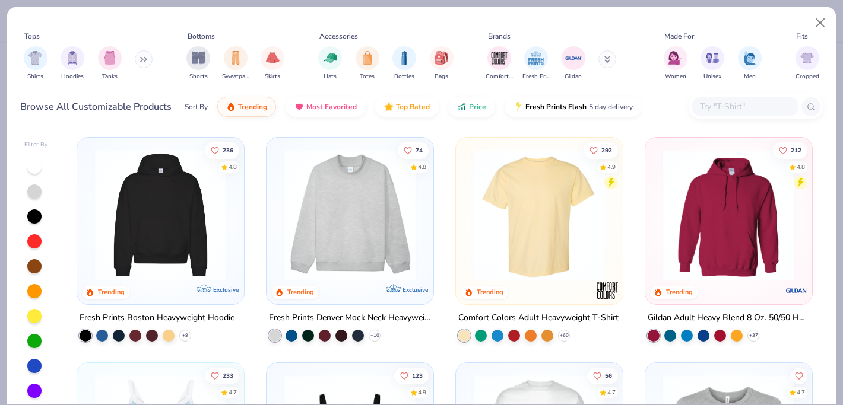
scroll to position [30, 0]
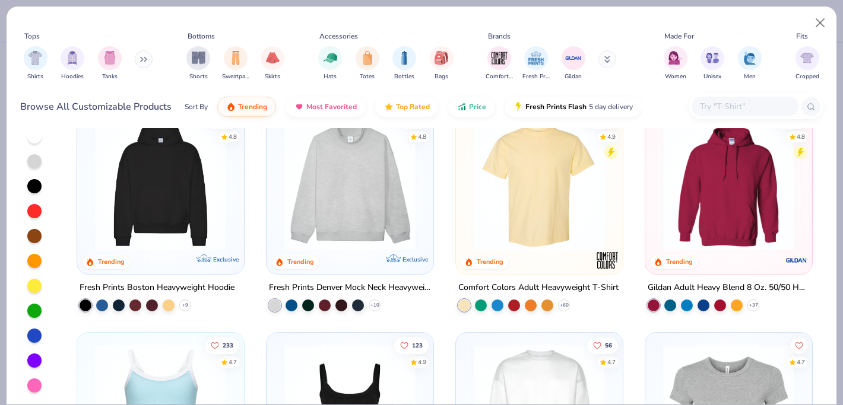
click at [35, 337] on div at bounding box center [34, 336] width 14 height 14
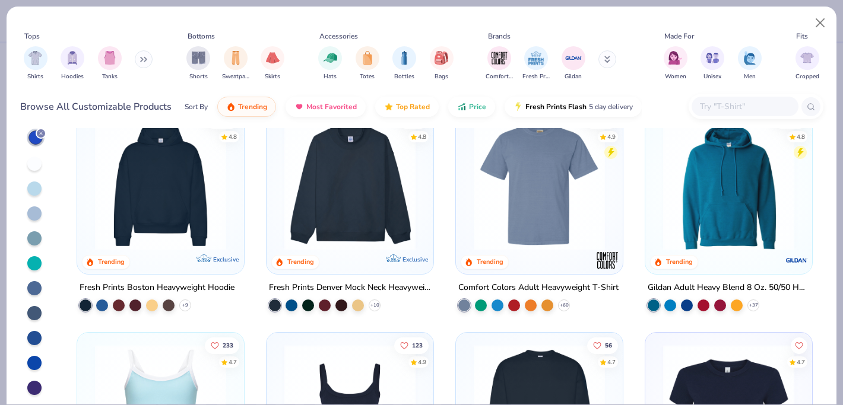
scroll to position [82, 0]
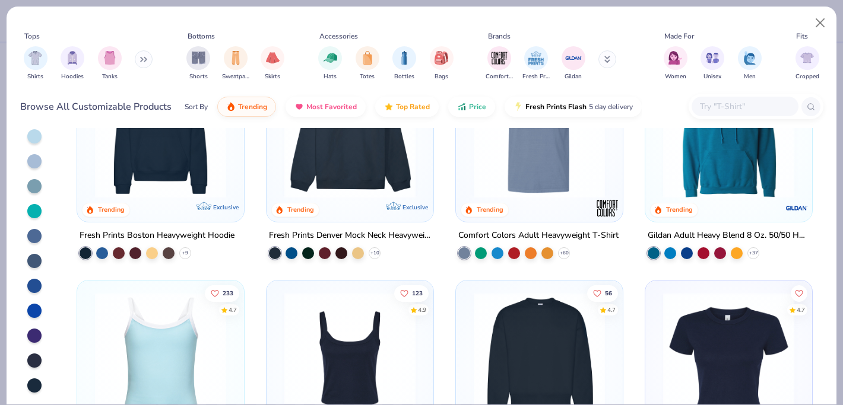
click at [36, 364] on div at bounding box center [34, 361] width 14 height 14
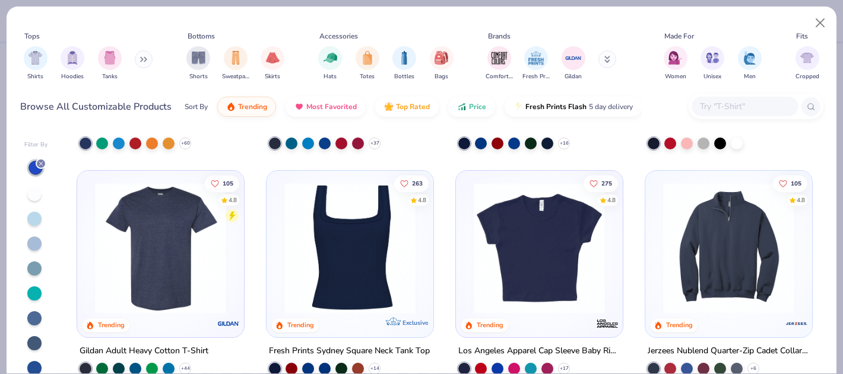
scroll to position [280, 0]
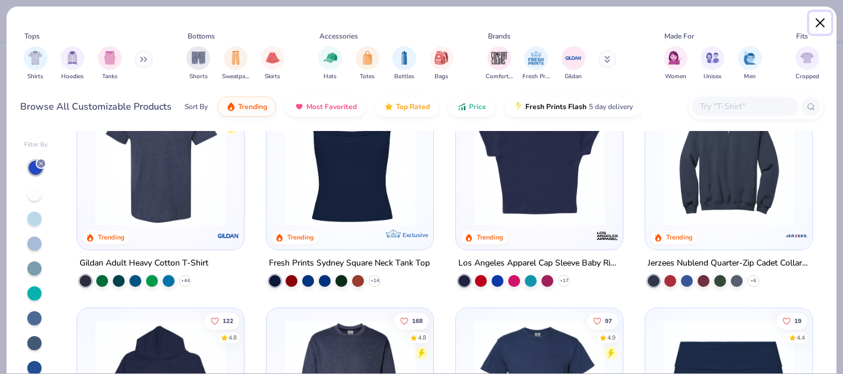
click at [818, 26] on button "Close" at bounding box center [820, 23] width 23 height 23
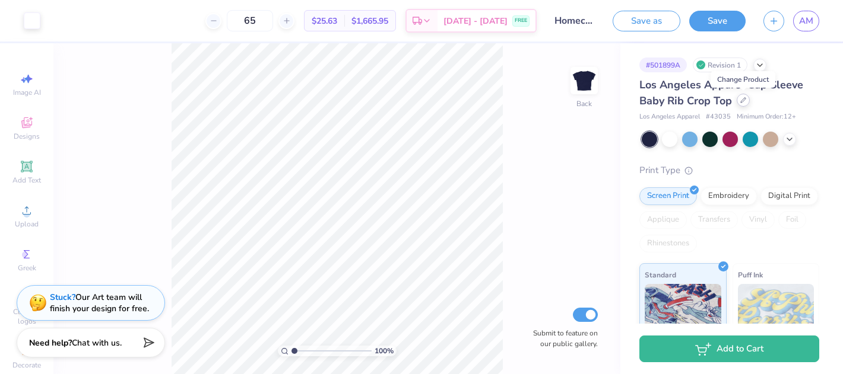
click at [746, 98] on div at bounding box center [742, 100] width 13 height 13
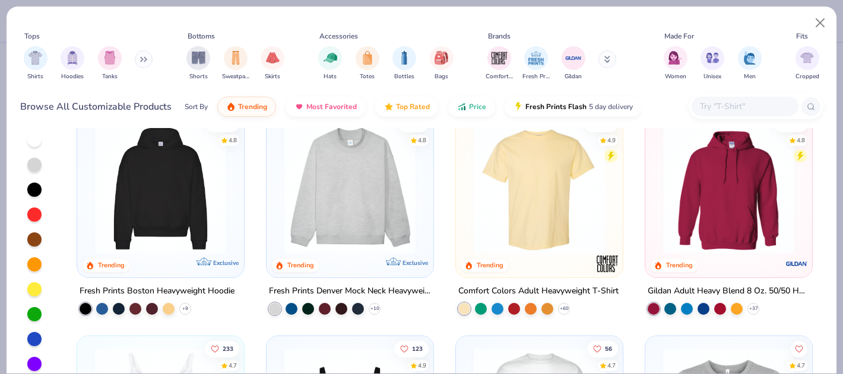
scroll to position [61, 0]
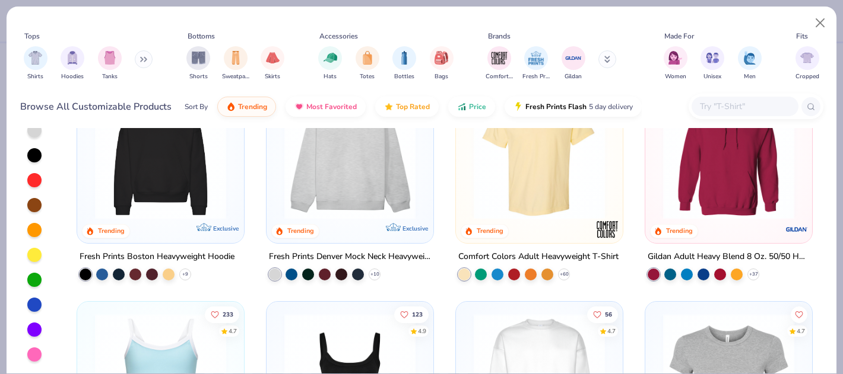
click at [31, 306] on div at bounding box center [34, 305] width 14 height 14
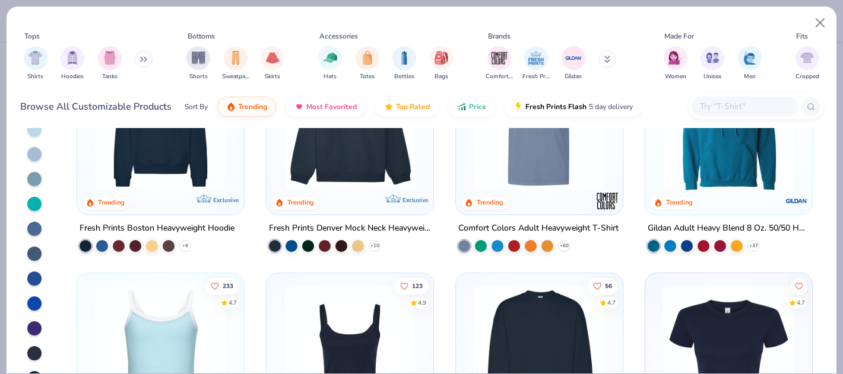
scroll to position [113, 0]
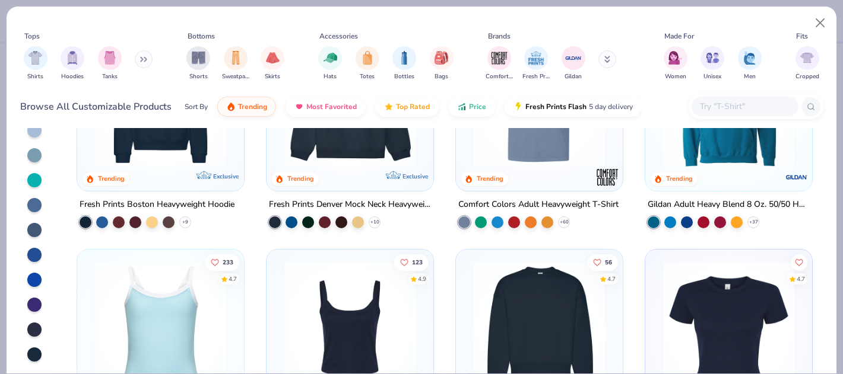
click at [40, 329] on div at bounding box center [34, 330] width 14 height 14
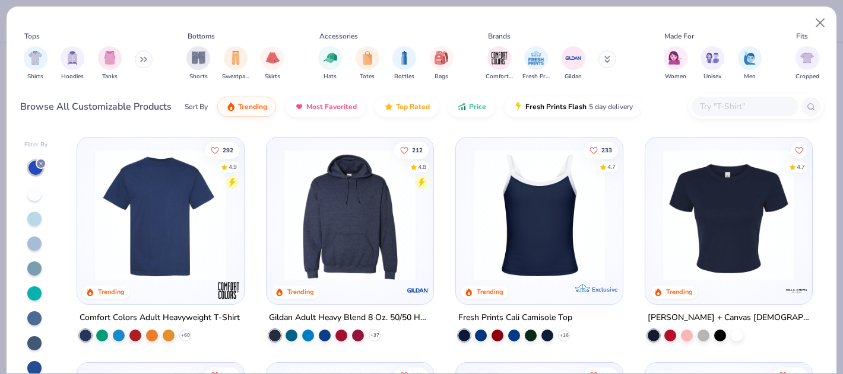
click at [735, 228] on img at bounding box center [728, 215] width 143 height 131
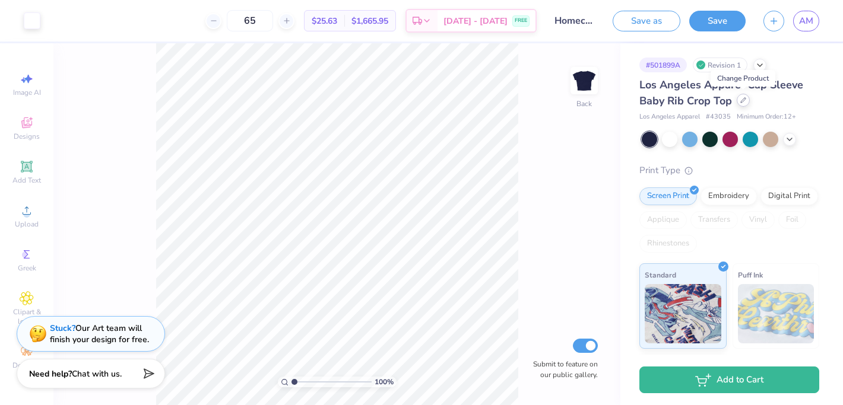
click at [737, 100] on div at bounding box center [742, 100] width 13 height 13
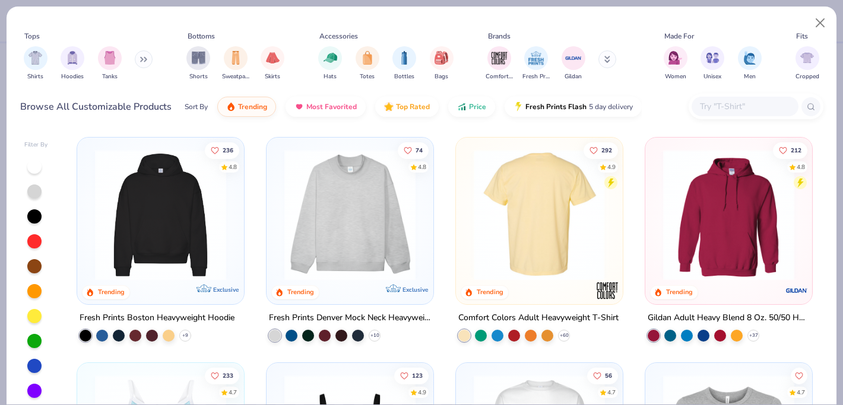
click at [526, 215] on img at bounding box center [539, 215] width 143 height 131
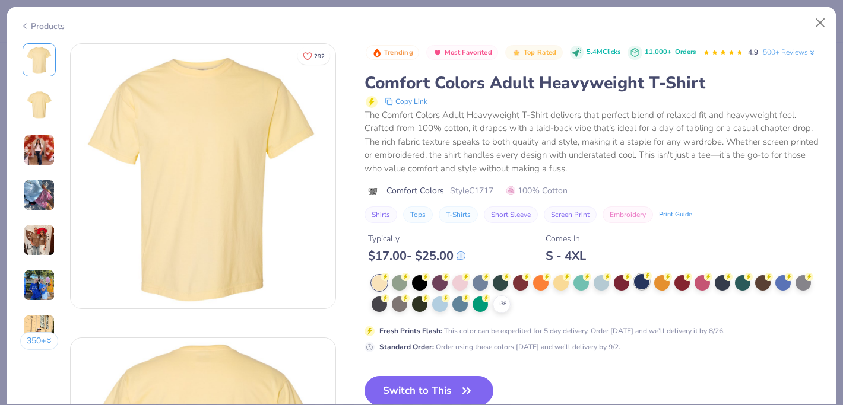
click at [642, 278] on div at bounding box center [641, 281] width 15 height 15
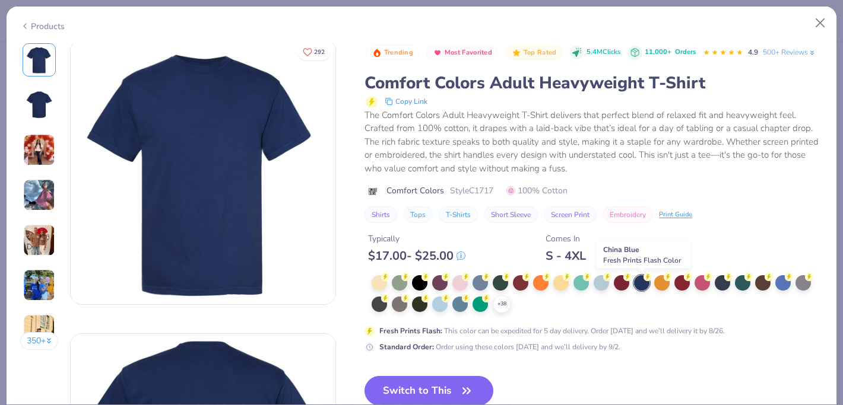
scroll to position [5, 0]
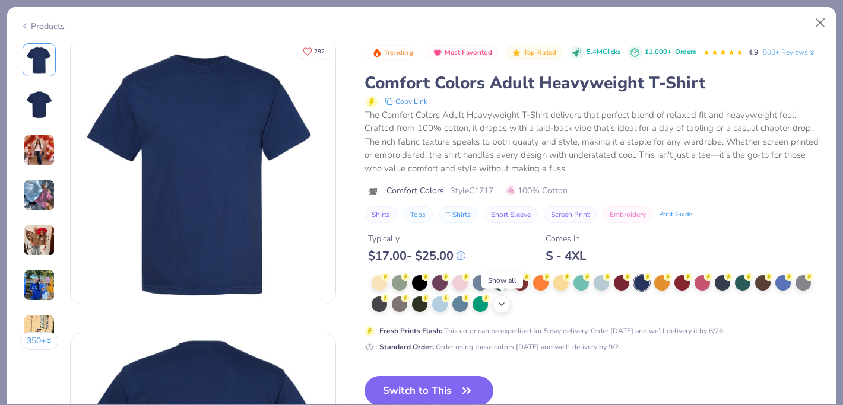
click at [498, 304] on icon at bounding box center [501, 304] width 9 height 9
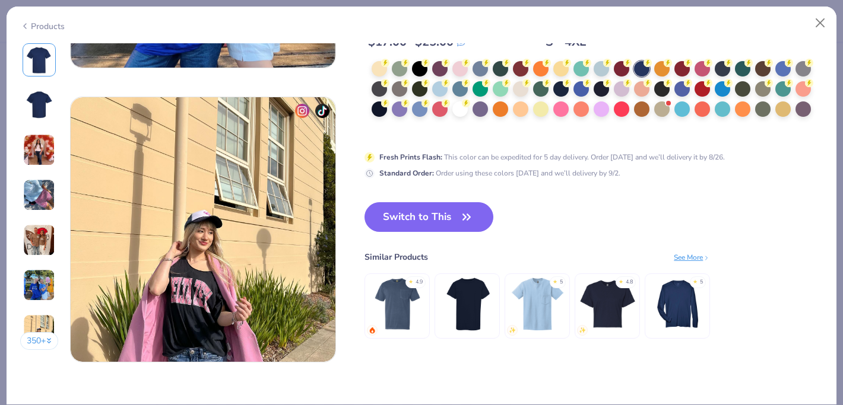
scroll to position [1710, 0]
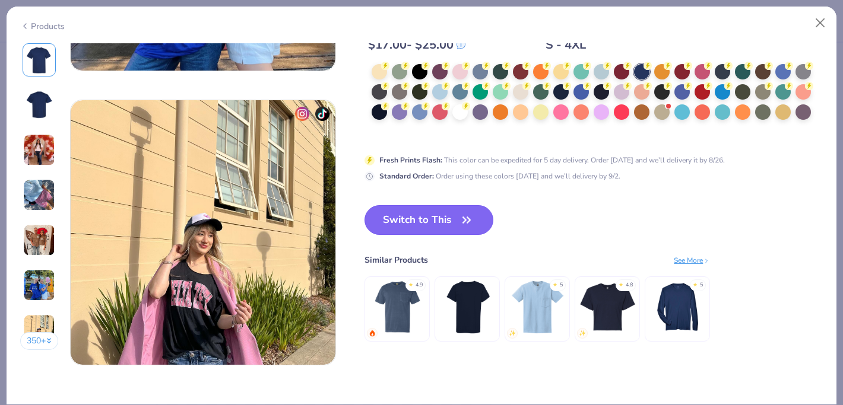
click at [463, 217] on icon "button" at bounding box center [466, 220] width 17 height 17
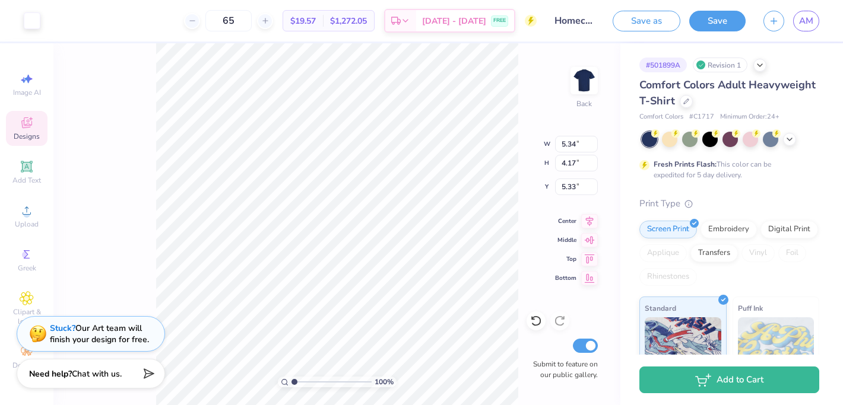
type input "3.00"
type input "2.51"
click at [506, 138] on div "100 % Back W 5.34 5.34 " H 4.17 4.17 " Y 2.51 2.51 " Center Middle Top Bottom S…" at bounding box center [336, 224] width 567 height 362
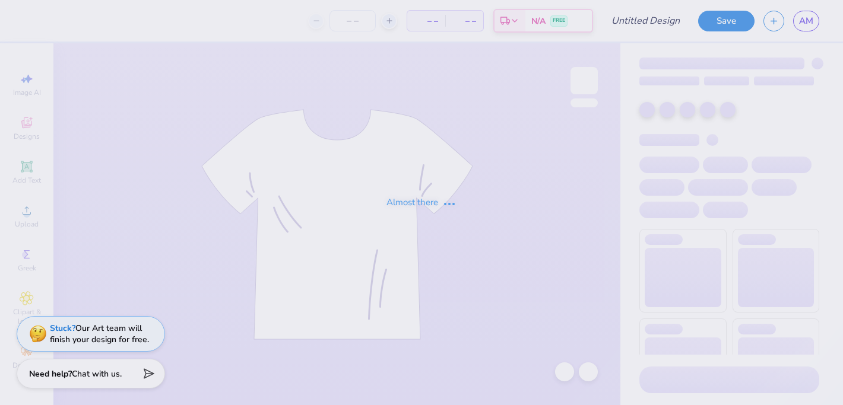
type input "Homecoming"
type input "65"
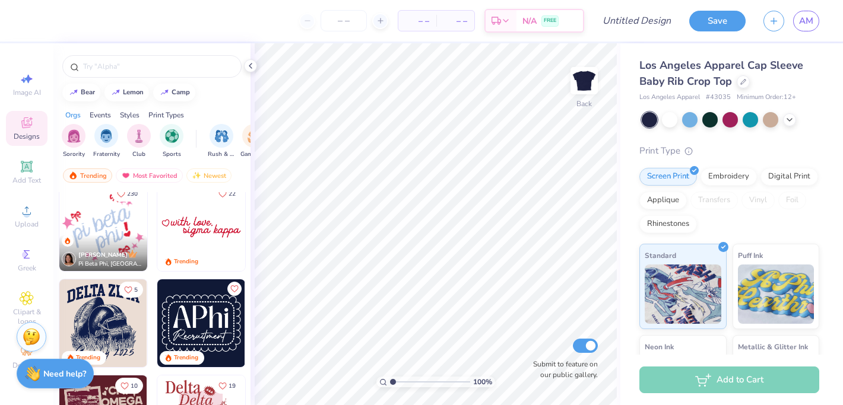
scroll to position [743, 0]
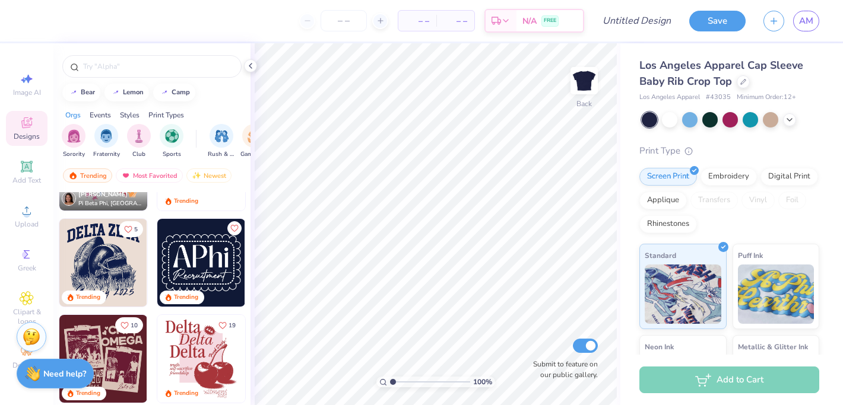
click at [194, 251] on img at bounding box center [201, 263] width 88 height 88
type input "1.71"
click at [348, 26] on input "number" at bounding box center [343, 20] width 46 height 21
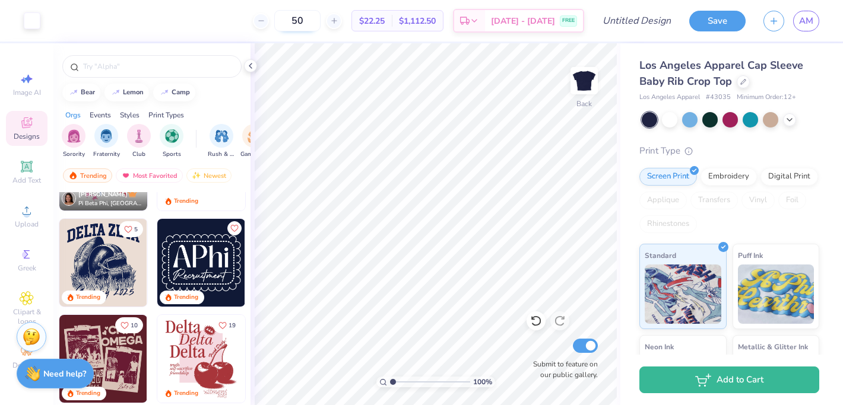
type input "5"
type input "65"
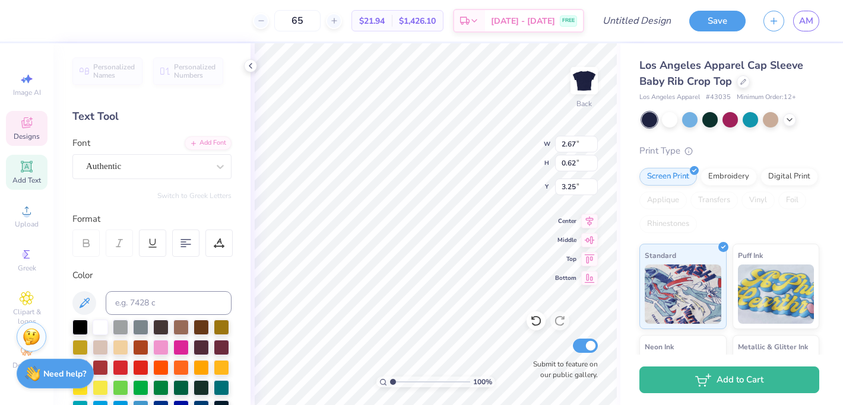
type input "3.00"
type input "1.99"
type input "2.01"
click at [21, 139] on span "Designs" at bounding box center [27, 136] width 26 height 9
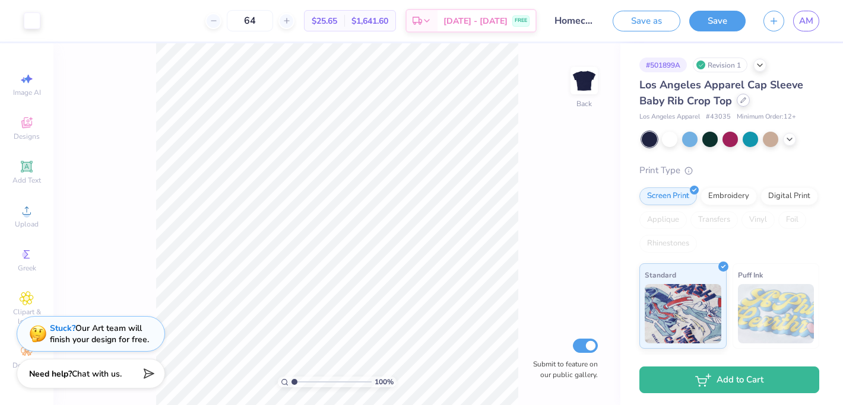
click at [743, 106] on div at bounding box center [742, 100] width 13 height 13
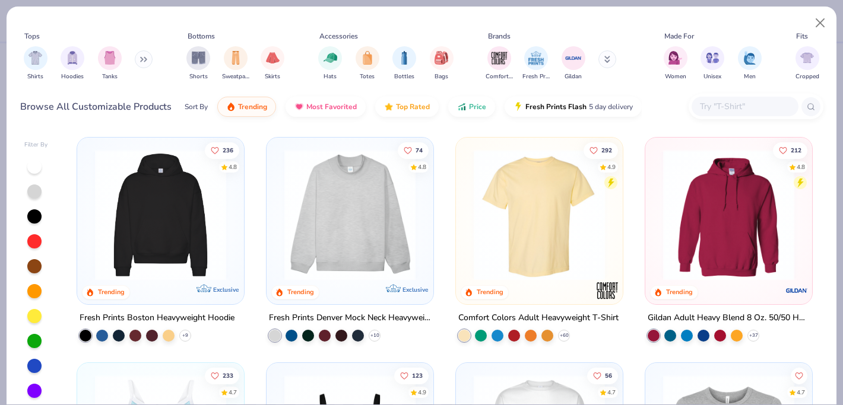
click at [29, 371] on div at bounding box center [34, 365] width 15 height 15
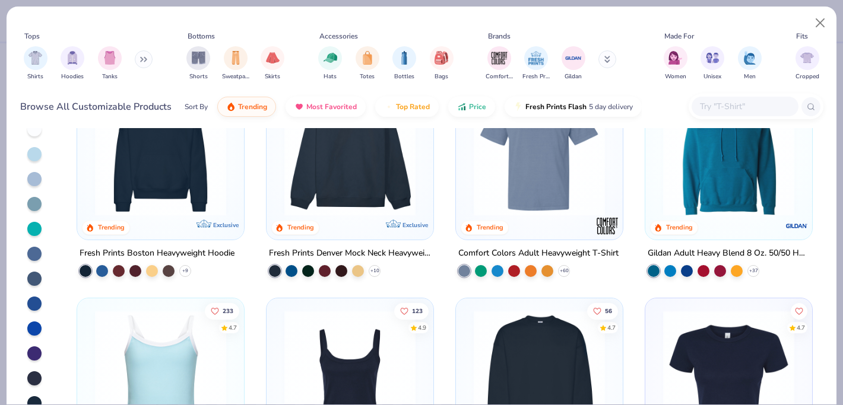
scroll to position [82, 0]
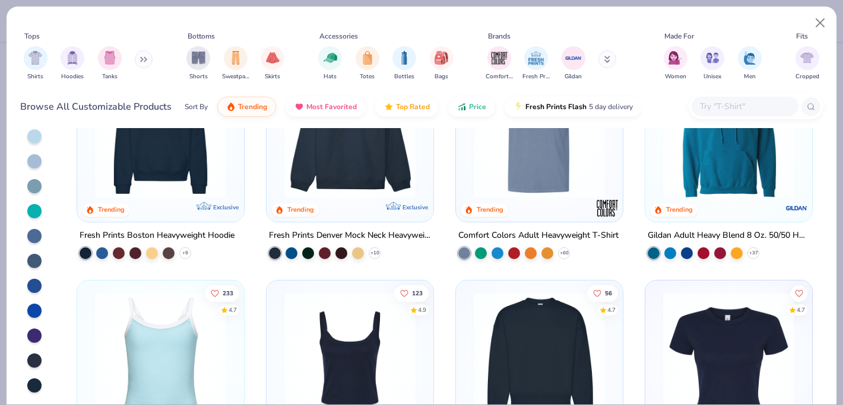
click at [30, 359] on div at bounding box center [34, 361] width 14 height 14
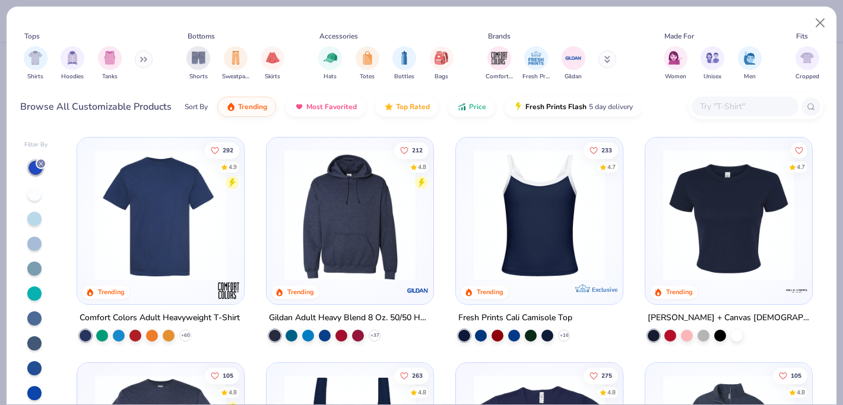
click at [89, 217] on img at bounding box center [17, 215] width 143 height 131
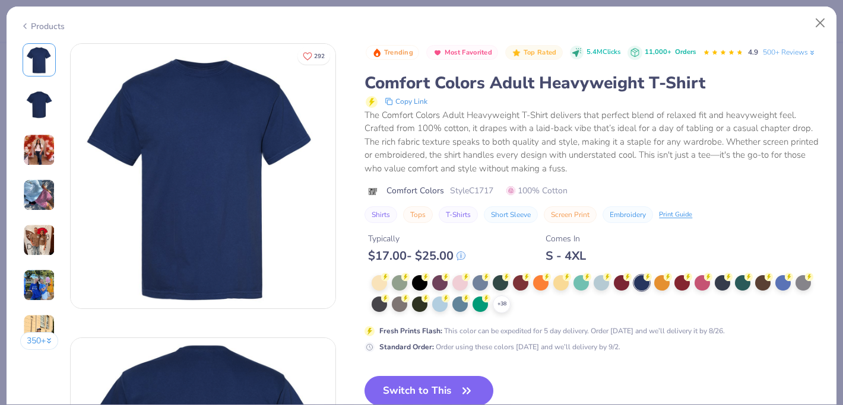
click at [37, 189] on img at bounding box center [39, 195] width 32 height 32
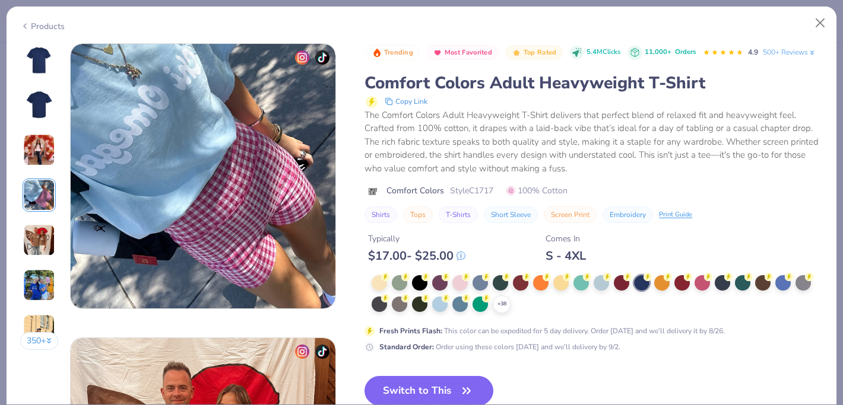
click at [39, 144] on img at bounding box center [39, 150] width 32 height 32
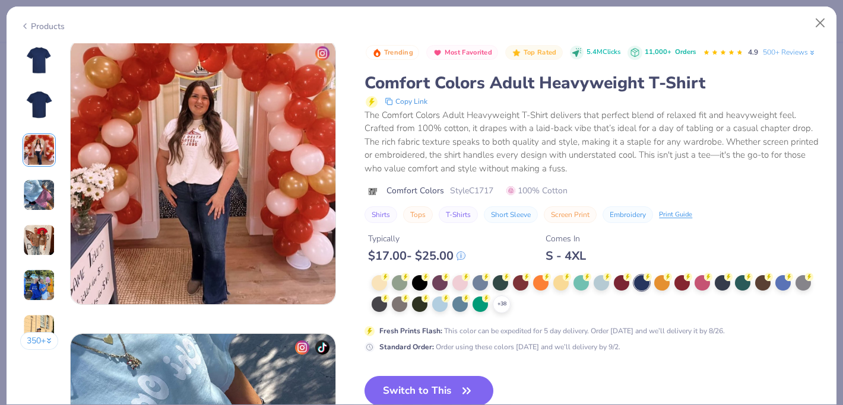
scroll to position [589, 0]
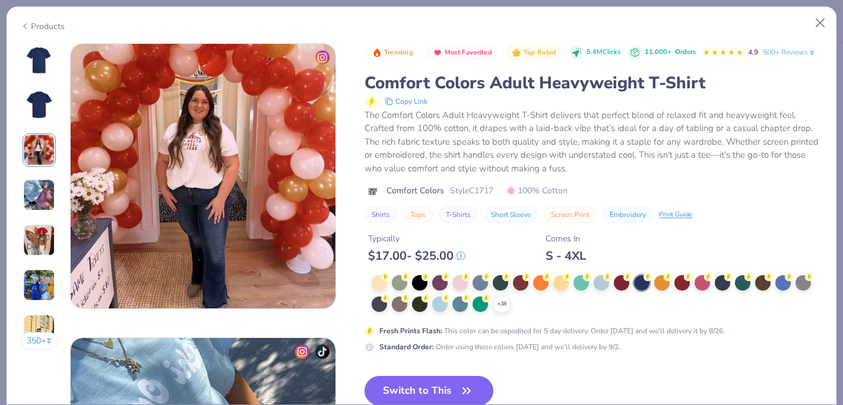
click at [45, 295] on img at bounding box center [39, 285] width 32 height 32
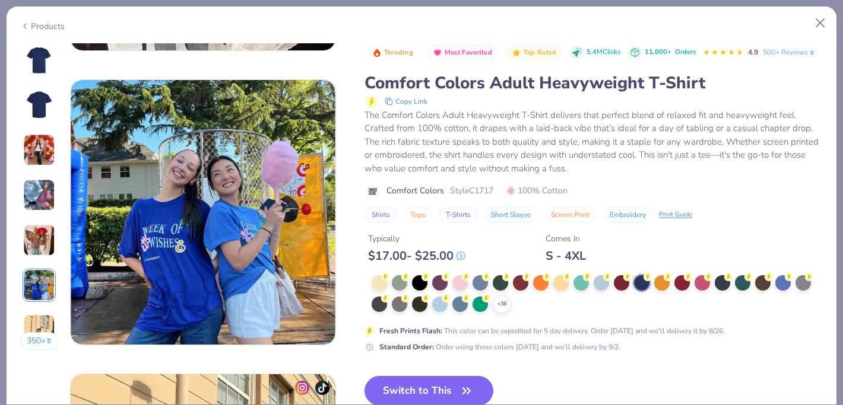
scroll to position [1472, 0]
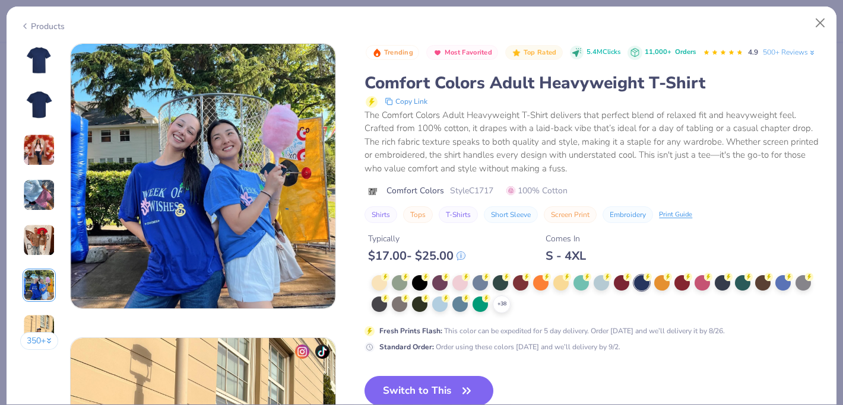
click at [40, 307] on div "350 +" at bounding box center [39, 201] width 39 height 316
click at [35, 322] on img at bounding box center [39, 331] width 32 height 32
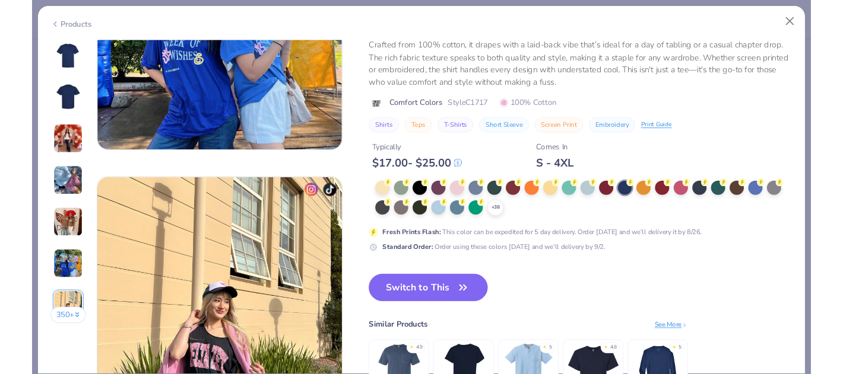
scroll to position [1629, 0]
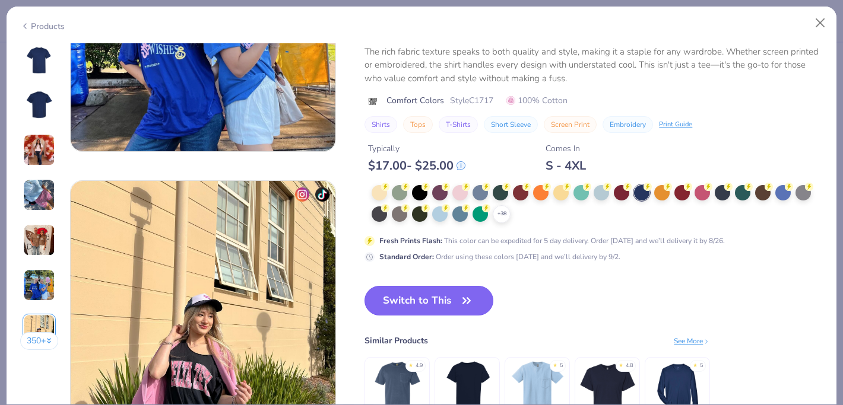
click at [431, 300] on button "Switch to This" at bounding box center [428, 301] width 129 height 30
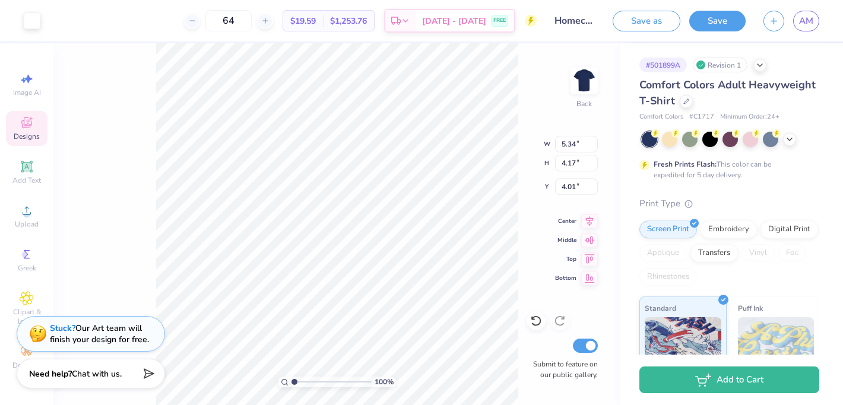
type input "4.01"
click at [246, 23] on input "64" at bounding box center [228, 20] width 46 height 21
type input "65"
type input "6.55"
type input "5.12"
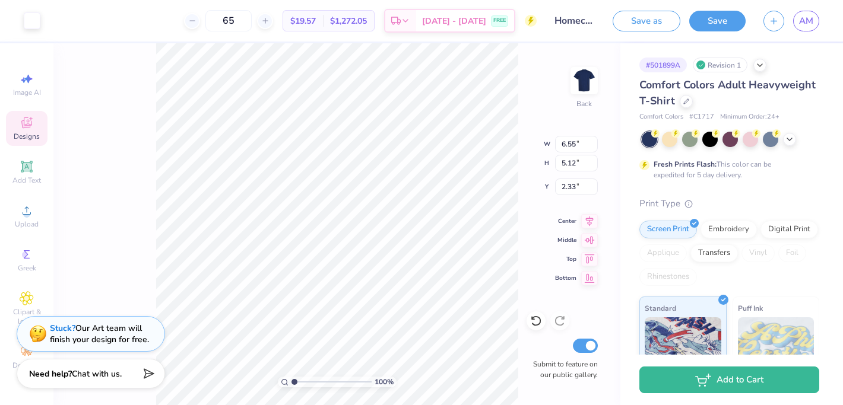
type input "1.68"
type input "1.99"
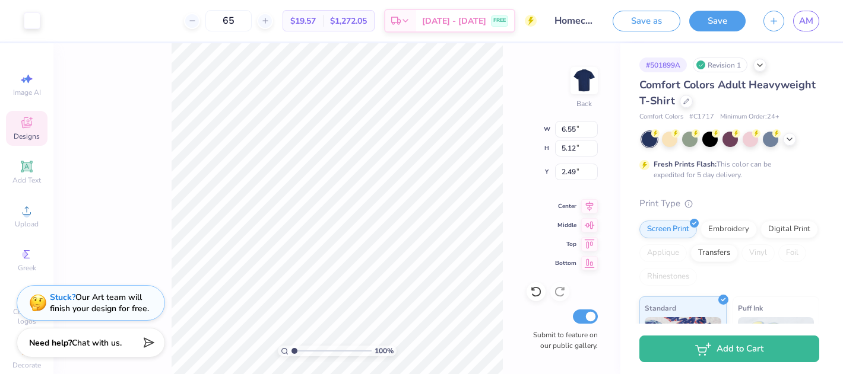
type input "2.49"
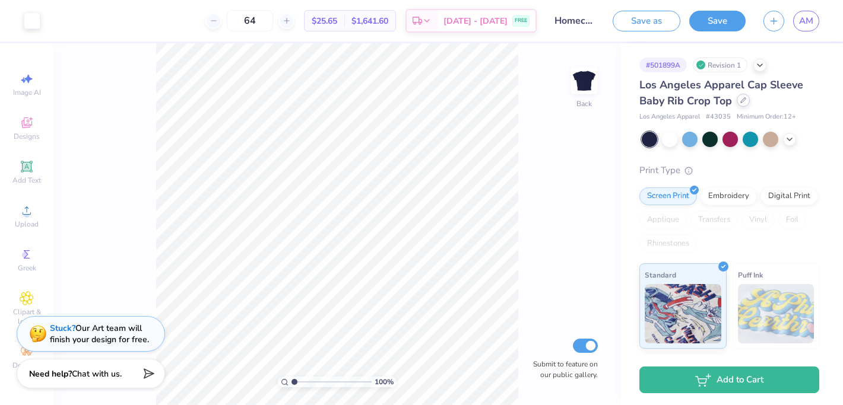
click at [740, 99] on icon at bounding box center [743, 100] width 6 height 6
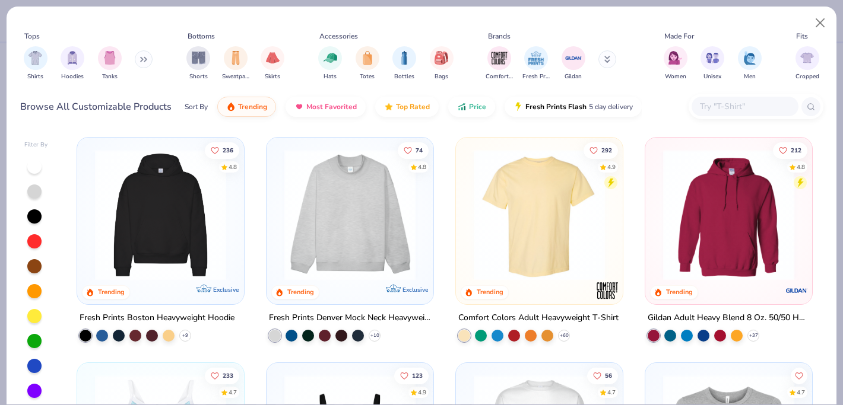
click at [139, 60] on button at bounding box center [144, 59] width 18 height 18
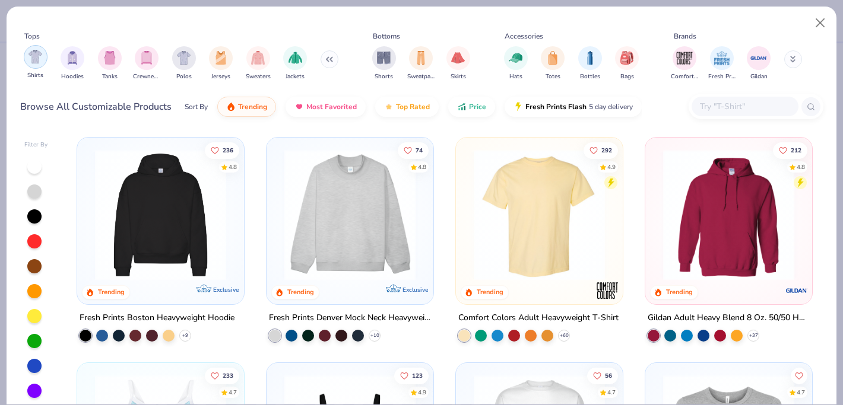
click at [30, 62] on img "filter for Shirts" at bounding box center [35, 57] width 14 height 14
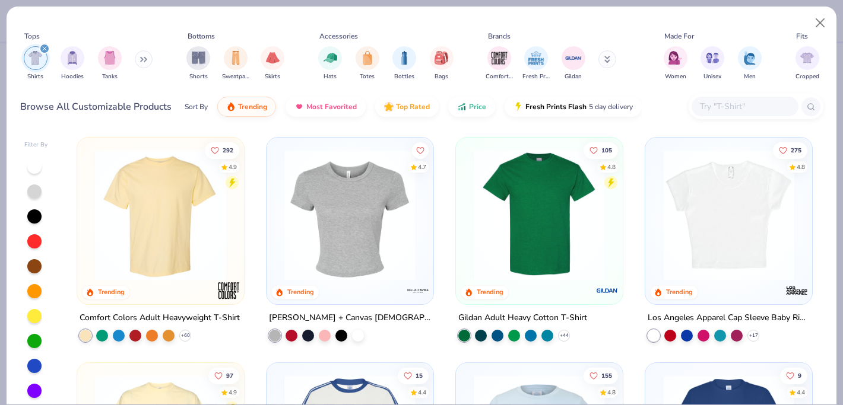
click at [348, 229] on div at bounding box center [206, 215] width 428 height 131
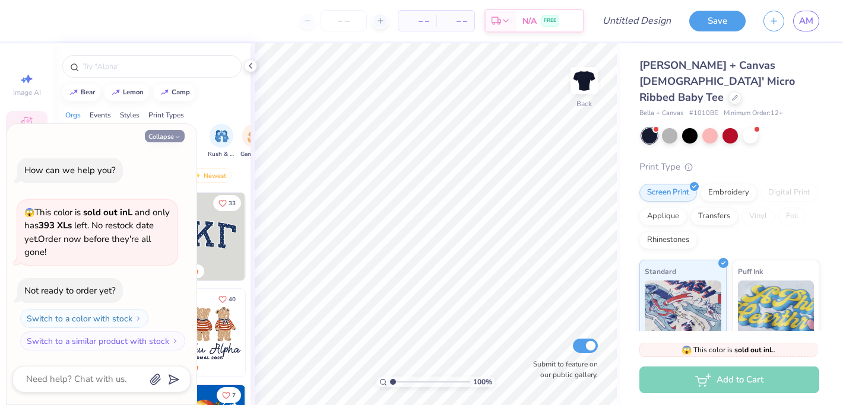
click at [172, 136] on button "Collapse" at bounding box center [165, 136] width 40 height 12
type textarea "x"
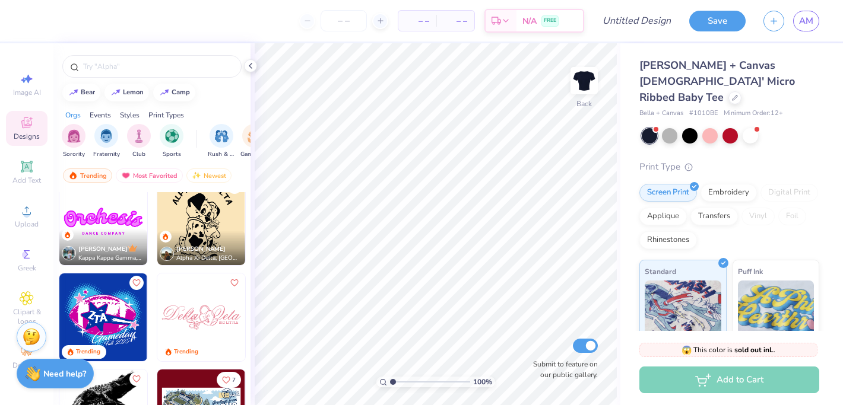
scroll to position [1120, 0]
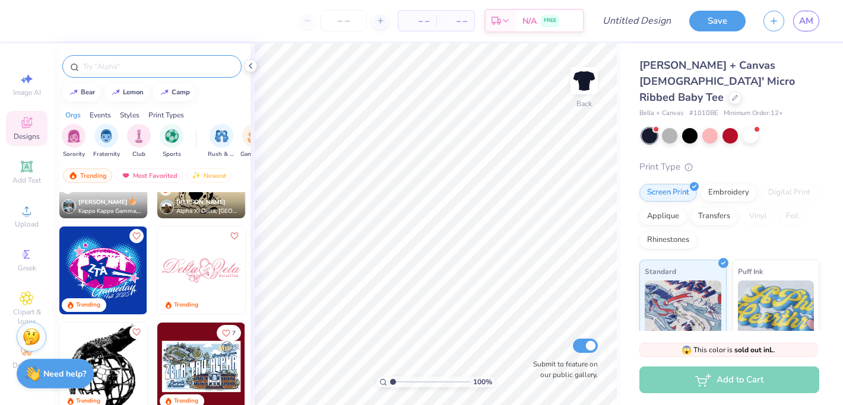
click at [139, 68] on input "text" at bounding box center [158, 67] width 152 height 12
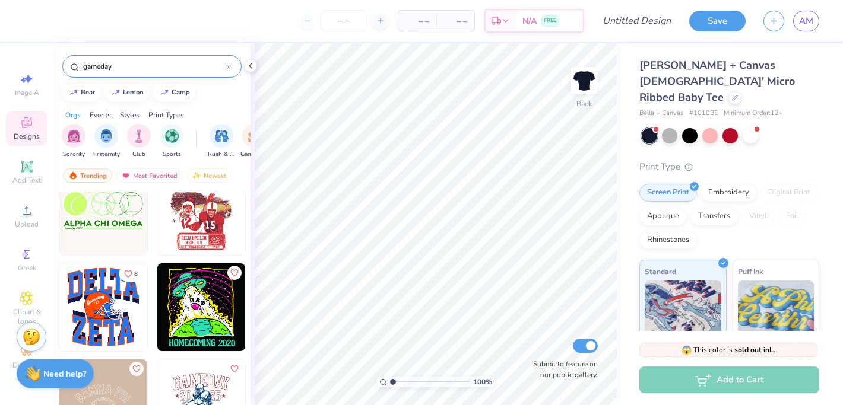
scroll to position [1374, 0]
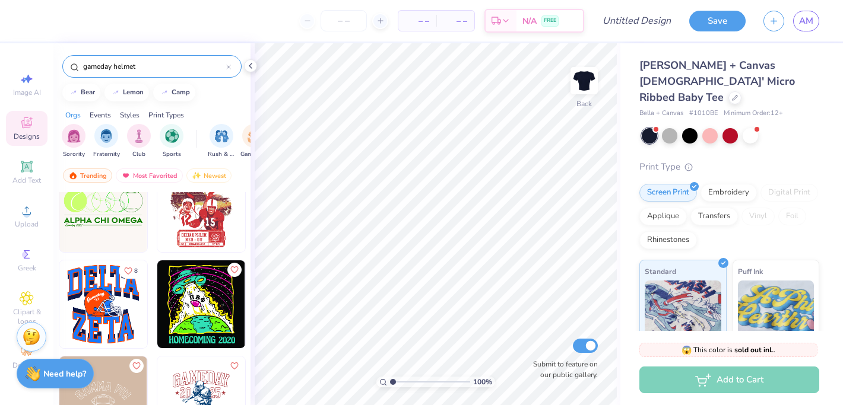
type input "gameday helmet"
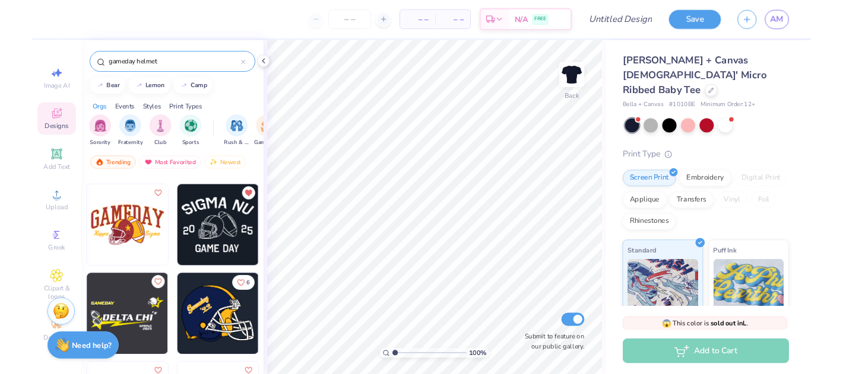
scroll to position [666, 0]
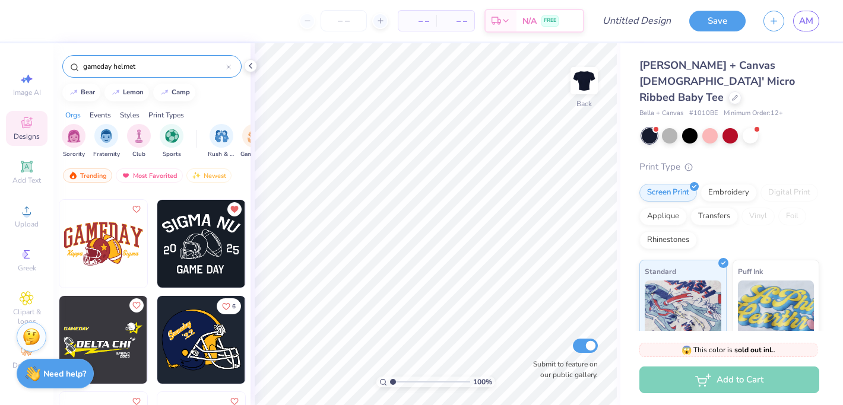
click at [192, 256] on img at bounding box center [201, 244] width 88 height 88
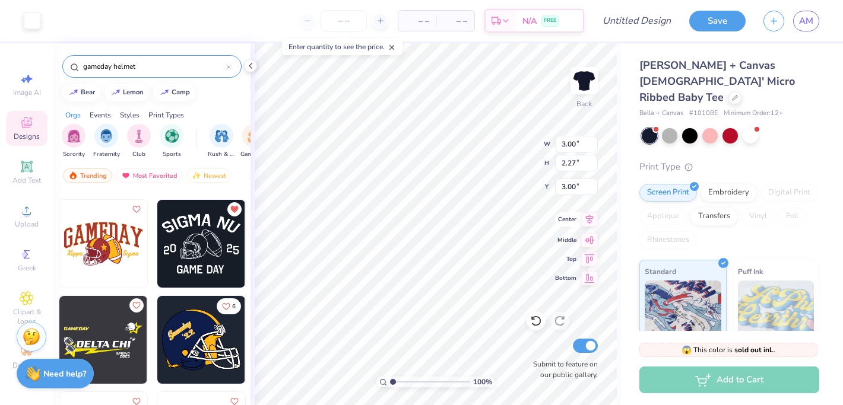
type input "5.49"
type input "4.17"
type input "2.17"
click at [348, 24] on input "number" at bounding box center [343, 20] width 46 height 21
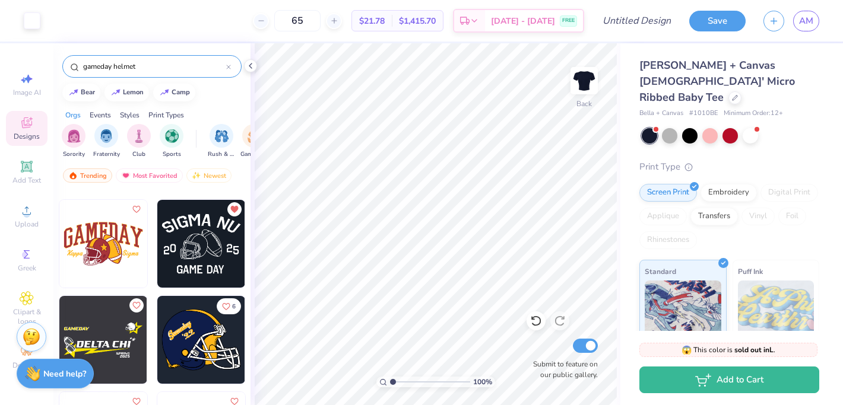
type input "65"
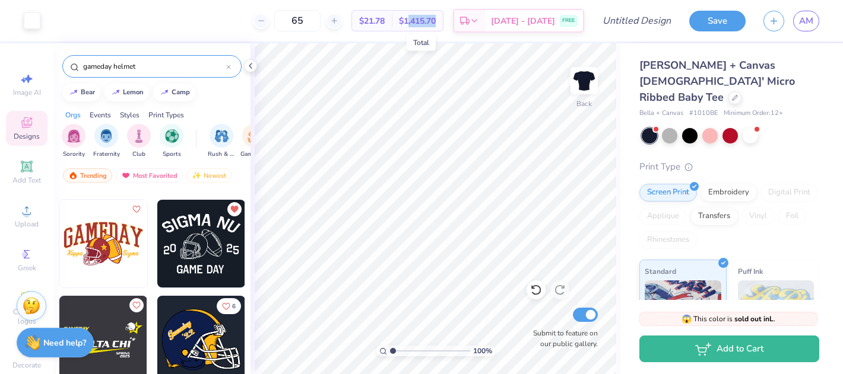
drag, startPoint x: 410, startPoint y: 20, endPoint x: 442, endPoint y: 20, distance: 31.5
click at [442, 20] on div "$1,415.70 Total" at bounding box center [417, 21] width 51 height 20
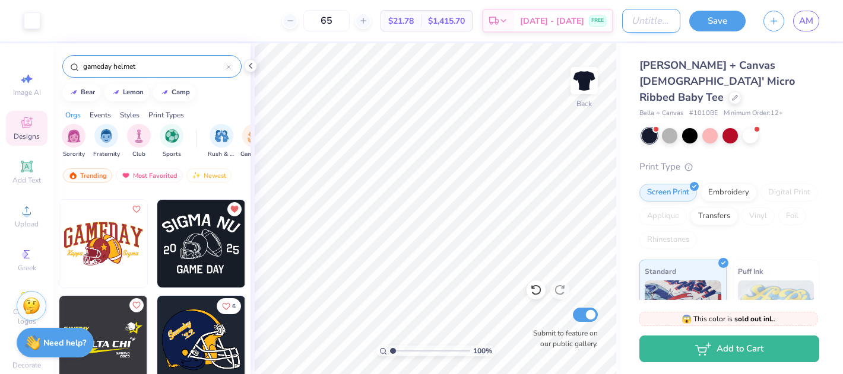
click at [632, 19] on input "Design Title" at bounding box center [651, 21] width 58 height 24
type input "Homecoming Tee Option"
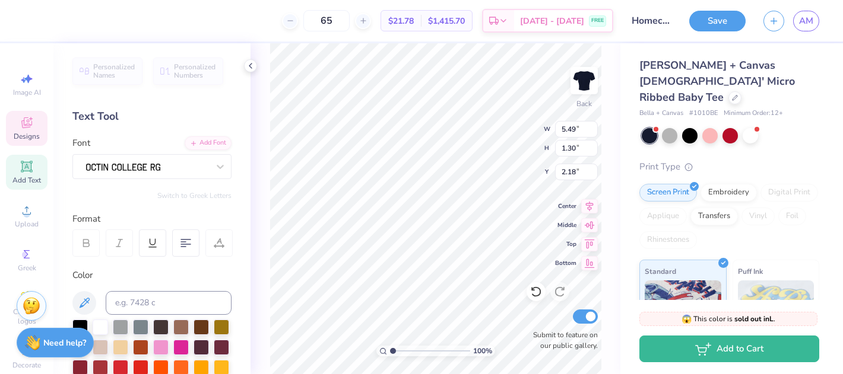
scroll to position [0, 1]
type textarea "phi sig"
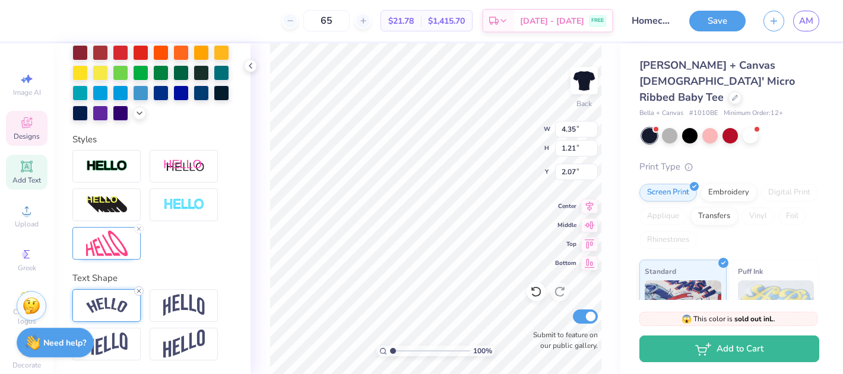
click at [139, 290] on icon at bounding box center [138, 291] width 7 height 7
type input "3.37"
type input "0.82"
type input "2.26"
click at [178, 306] on img at bounding box center [184, 305] width 42 height 23
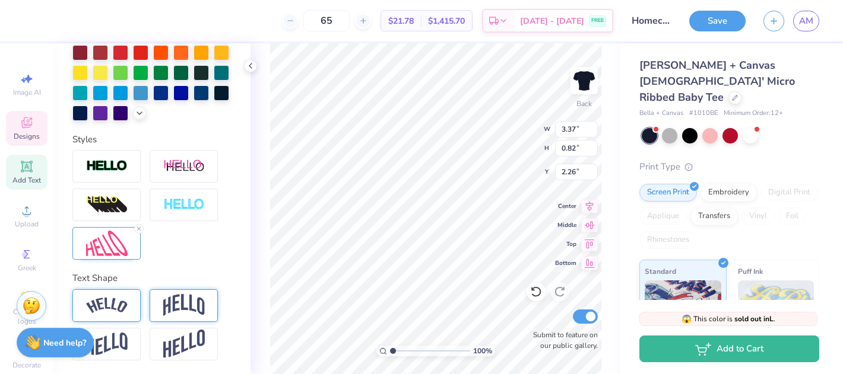
type input "1.50"
type input "1.92"
type input "1.77"
type input "3.82"
type input "1.71"
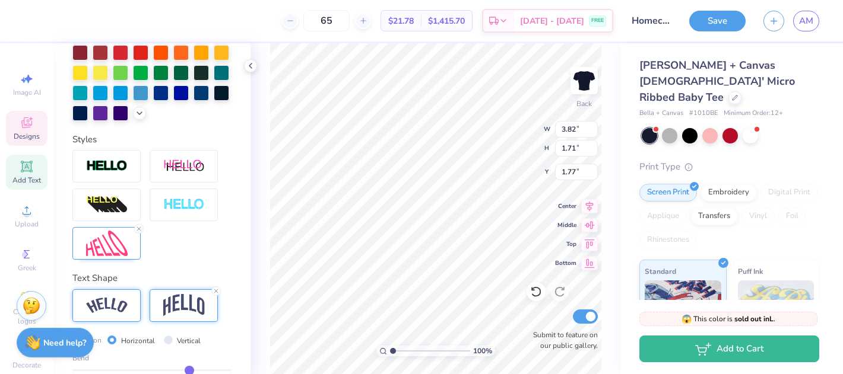
type input "2.15"
type input "5.42"
type input "4.35"
type input "4.17"
type input "1.86"
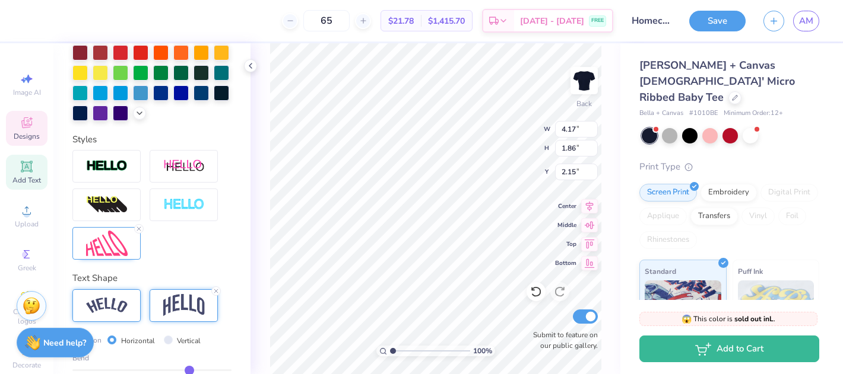
scroll to position [385, 0]
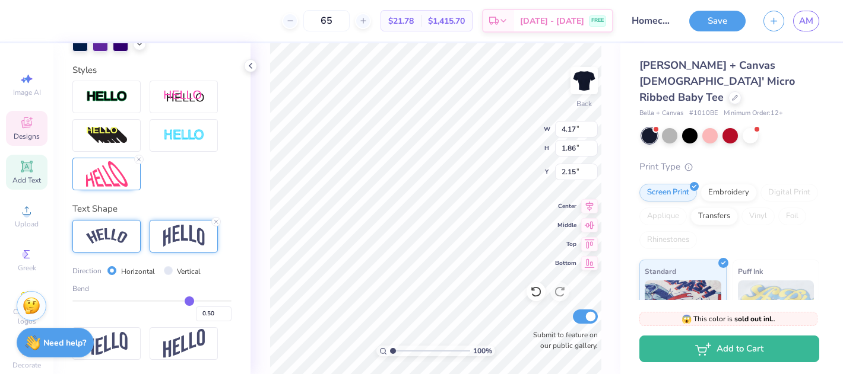
type input "0.51"
type input "0.5"
type input "0.50"
type input "0.47"
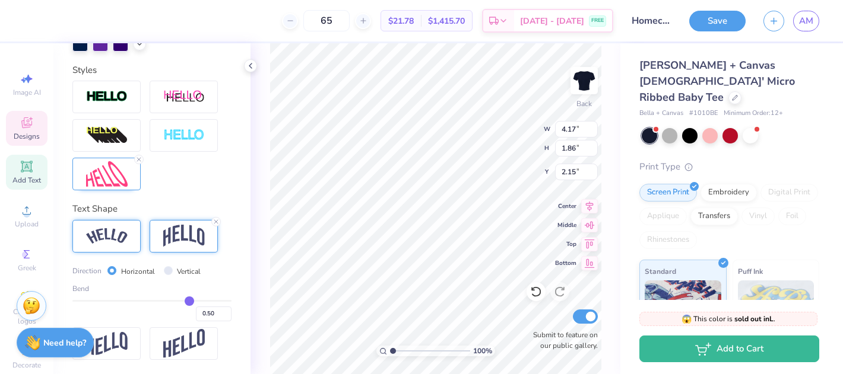
type input "0.47"
type input "0.42"
type input "0.37"
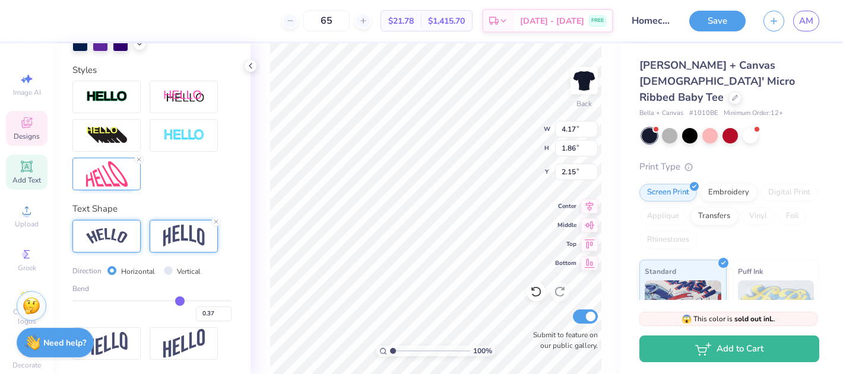
type input "0.34"
type input "0.31"
type input "0.29"
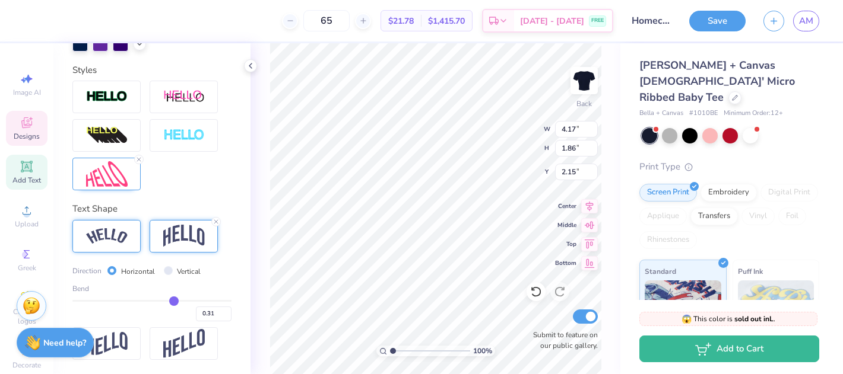
type input "0.29"
type input "0.28"
drag, startPoint x: 190, startPoint y: 299, endPoint x: 173, endPoint y: 299, distance: 17.2
type input "0.28"
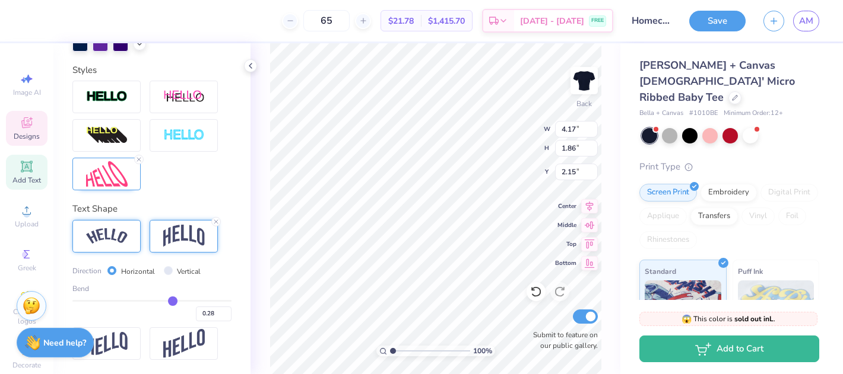
click at [173, 300] on input "range" at bounding box center [151, 301] width 159 height 2
type input "1.47"
type input "2.34"
type input "0.29"
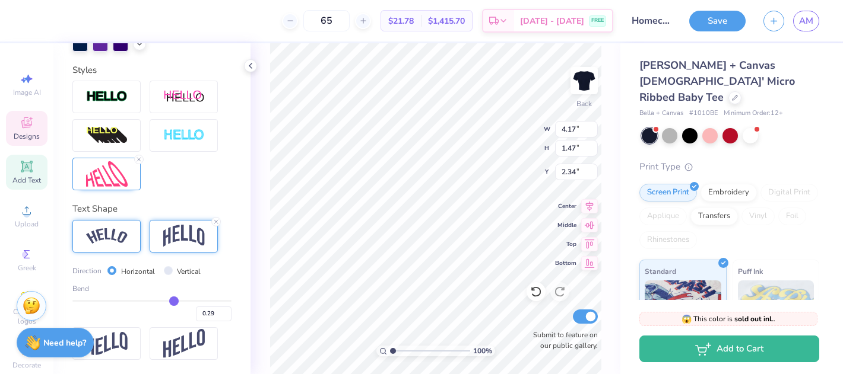
type input "0.3"
type input "0.30"
type input "0.3"
click at [174, 300] on input "range" at bounding box center [151, 301] width 159 height 2
type input "1.51"
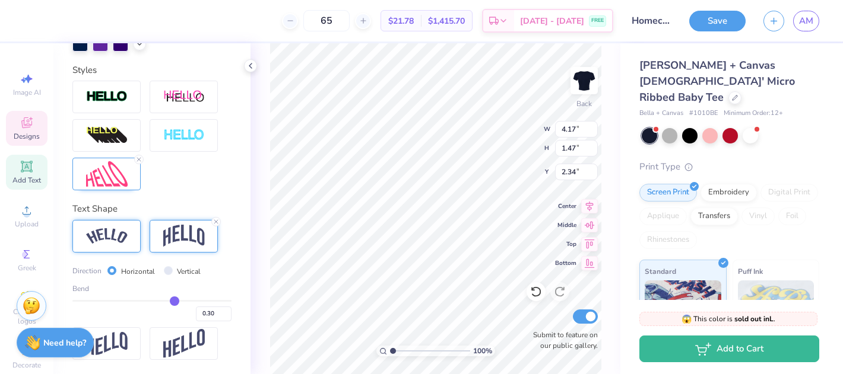
type input "2.33"
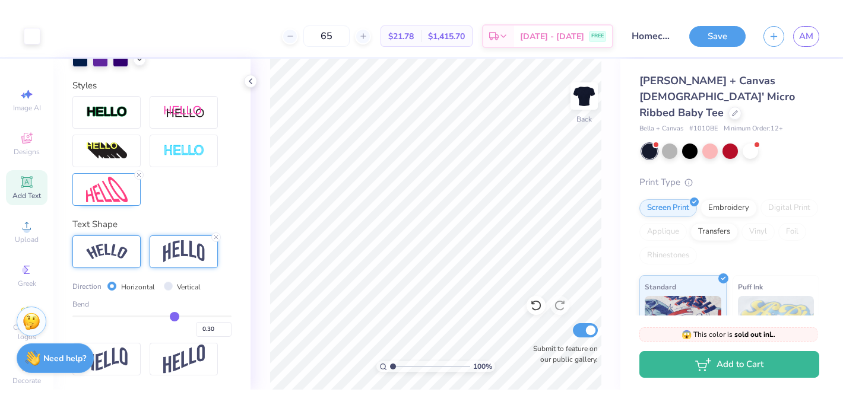
scroll to position [315, 0]
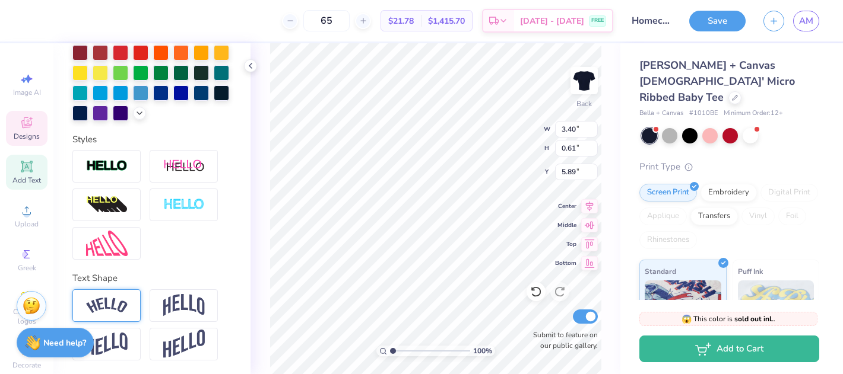
type input "5.79"
type input "2.25"
type input "5.78"
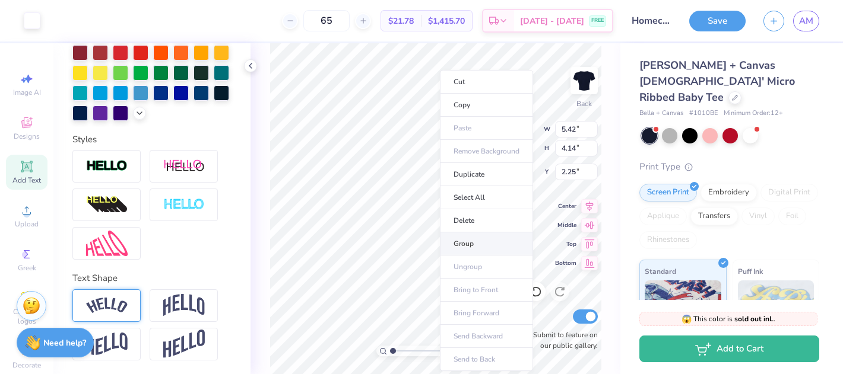
click at [467, 237] on li "Group" at bounding box center [486, 244] width 93 height 23
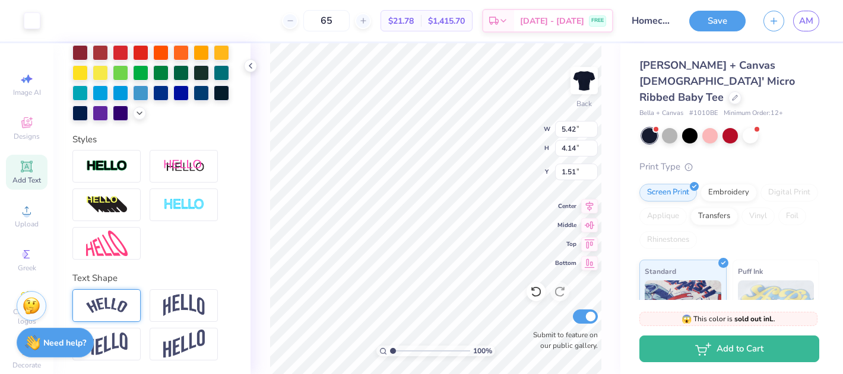
type input "1.65"
type input "5.86"
type input "4.48"
type input "1.74"
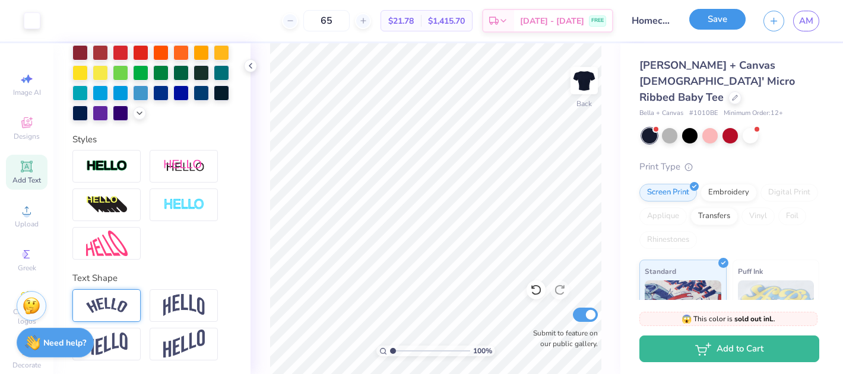
click at [722, 21] on button "Save" at bounding box center [717, 19] width 56 height 21
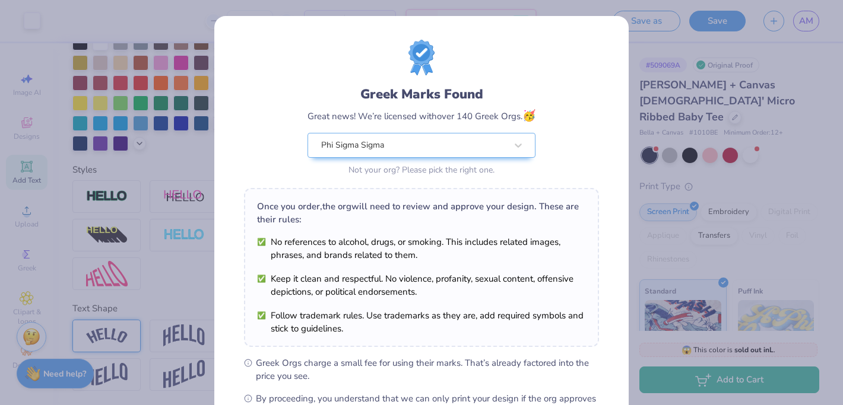
scroll to position [284, 0]
click at [205, 29] on div "Greek Marks Found Great news! We’re licensed with over 140 Greek Orgs. 🥳 Phi Si…" at bounding box center [421, 202] width 843 height 405
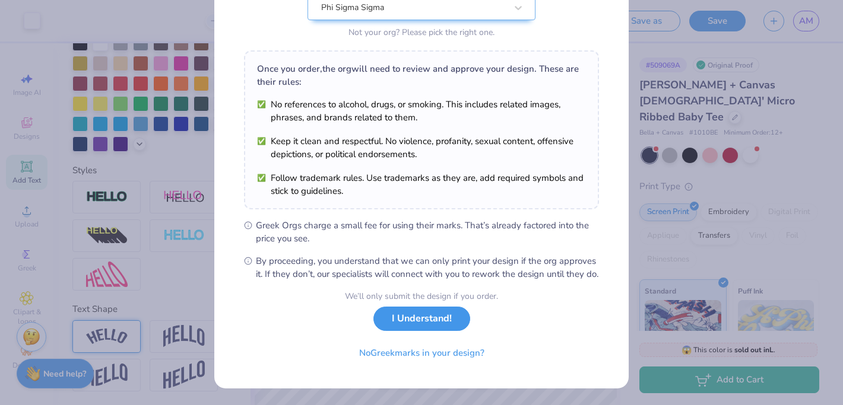
click at [414, 328] on button "I Understand!" at bounding box center [421, 319] width 97 height 24
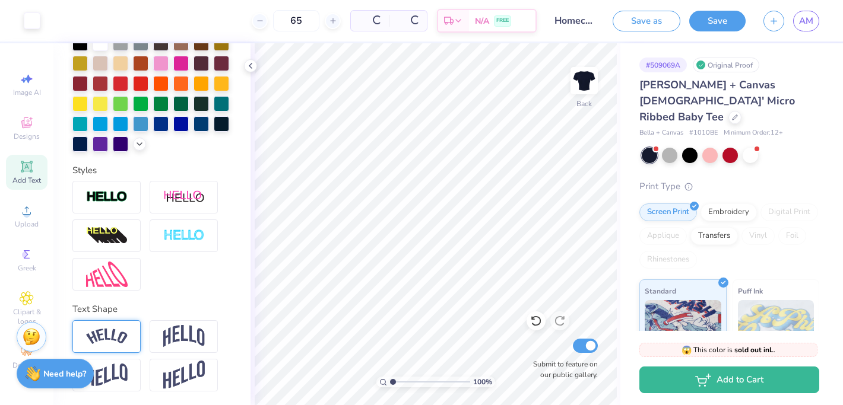
scroll to position [0, 0]
click at [810, 18] on span "AM" at bounding box center [806, 21] width 14 height 14
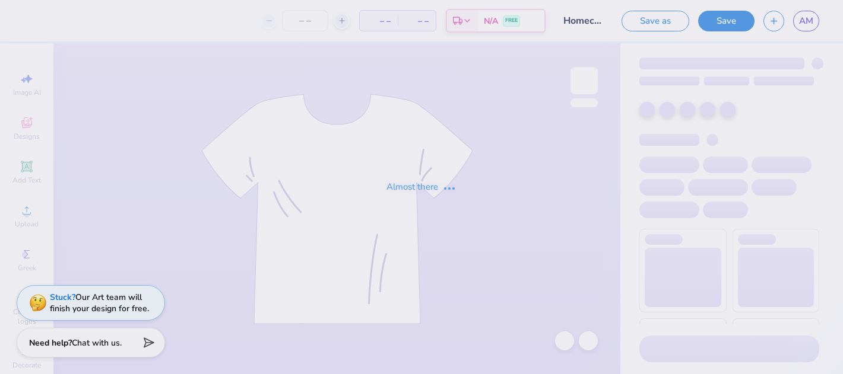
type input "64"
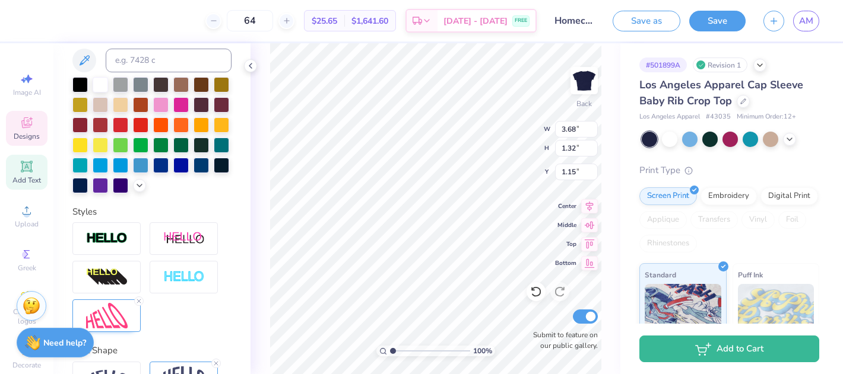
scroll to position [315, 0]
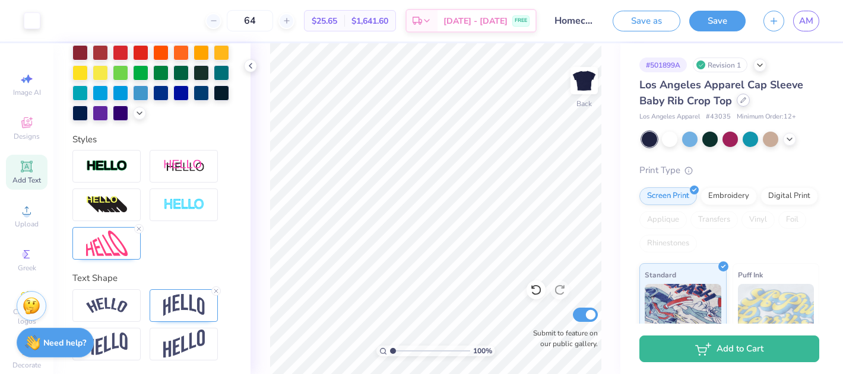
click at [744, 103] on icon at bounding box center [743, 100] width 6 height 6
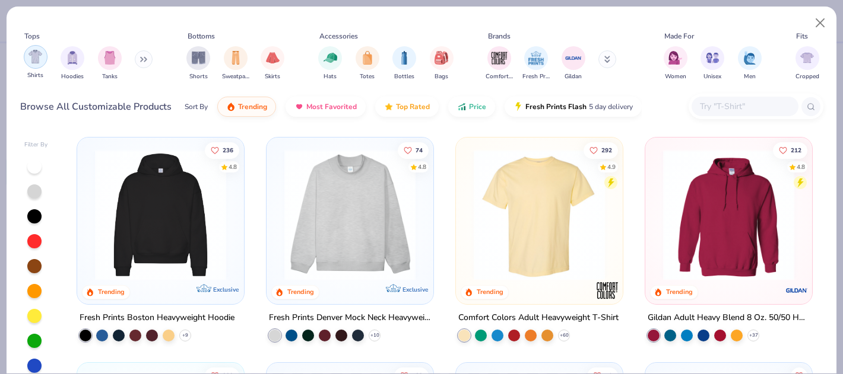
click at [39, 56] on img "filter for Shirts" at bounding box center [35, 57] width 14 height 14
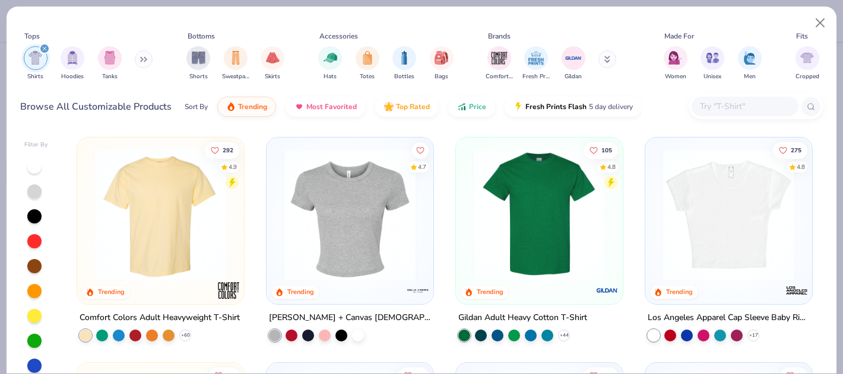
click at [172, 238] on img at bounding box center [160, 215] width 143 height 131
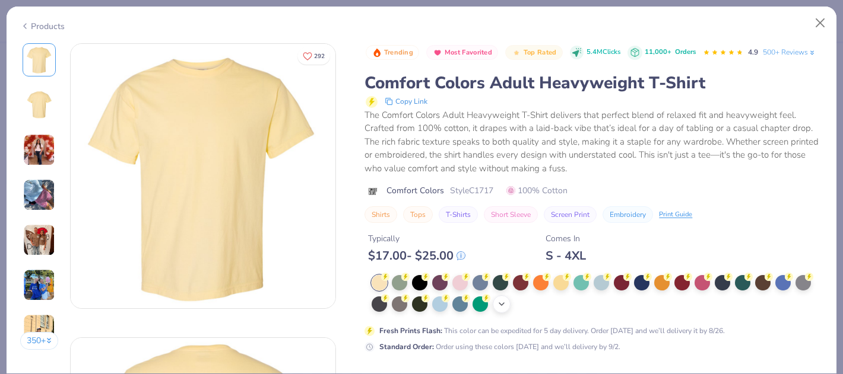
click at [496, 303] on div "+ 38" at bounding box center [502, 305] width 18 height 18
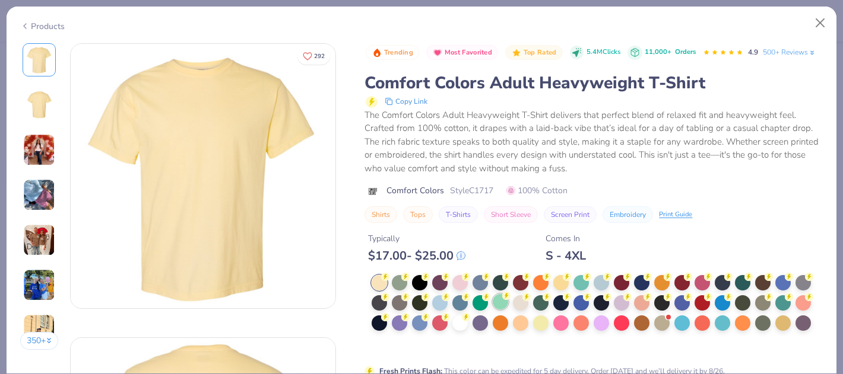
scroll to position [40, 0]
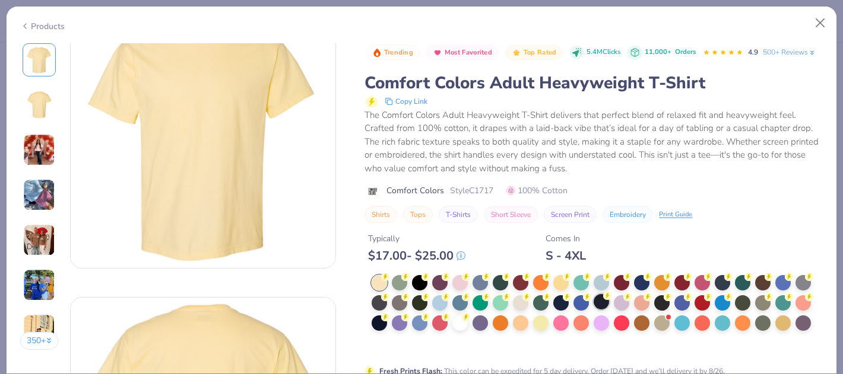
click at [602, 300] on div at bounding box center [600, 301] width 15 height 15
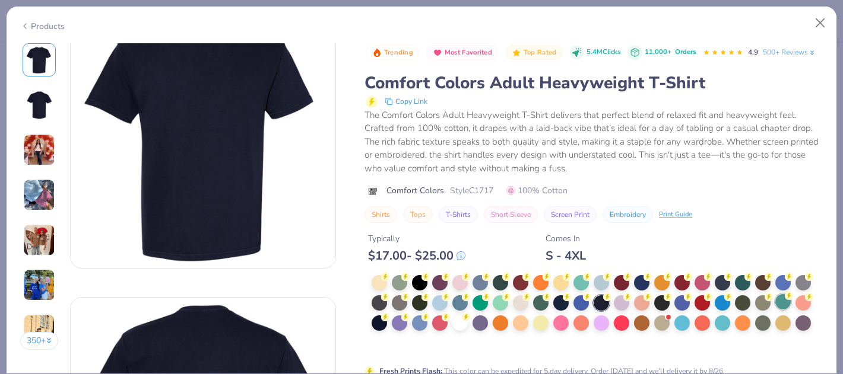
click at [786, 307] on div at bounding box center [782, 301] width 15 height 15
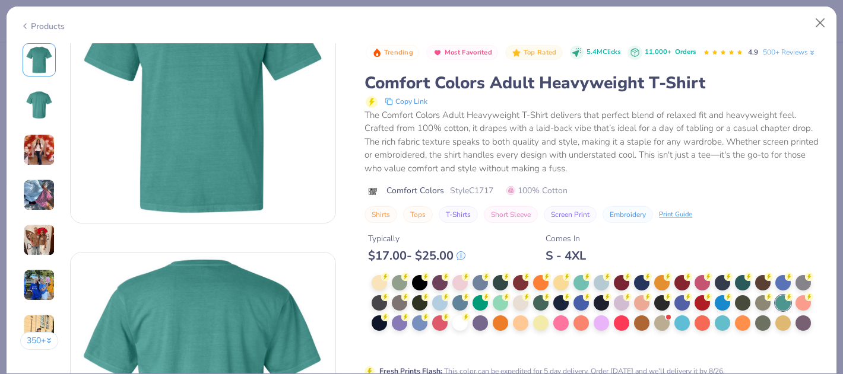
scroll to position [93, 0]
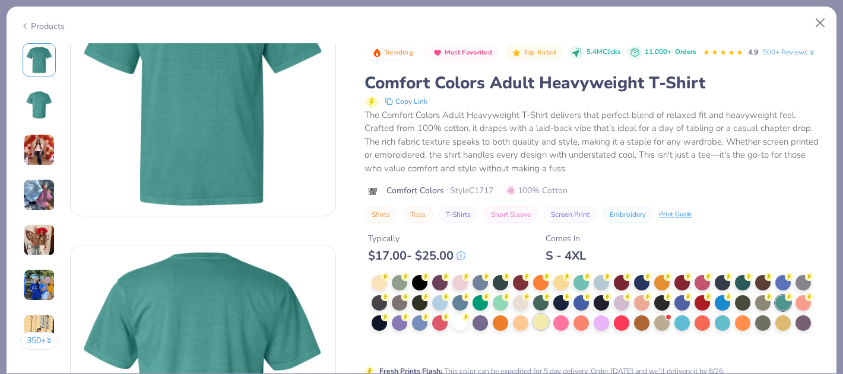
click at [536, 318] on div at bounding box center [540, 322] width 15 height 15
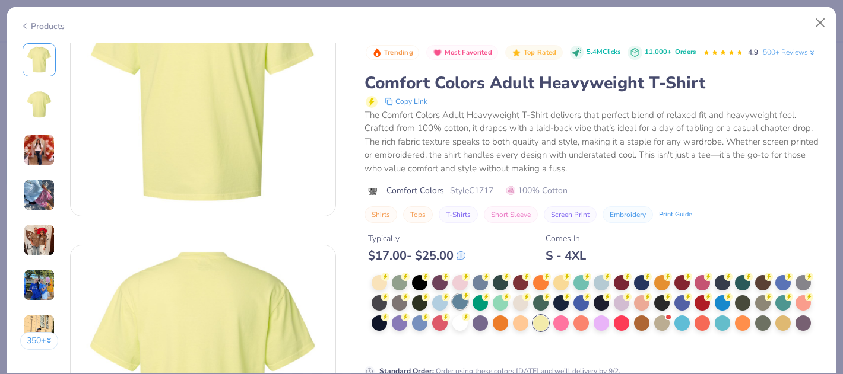
click at [461, 306] on div at bounding box center [459, 301] width 15 height 15
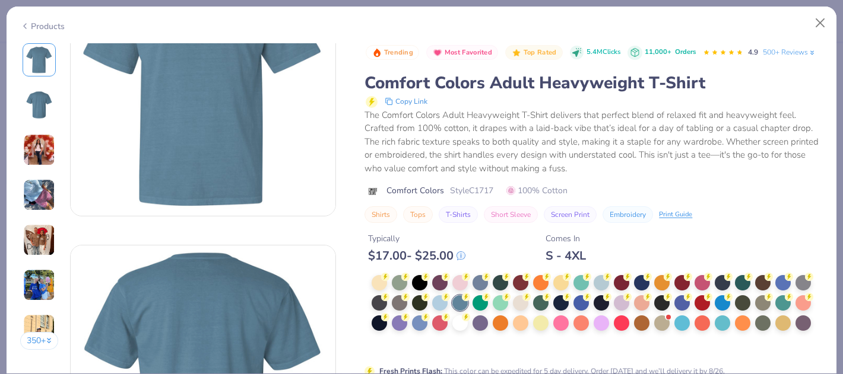
click at [404, 312] on div at bounding box center [596, 314] width 451 height 78
click at [419, 309] on div at bounding box center [419, 301] width 15 height 15
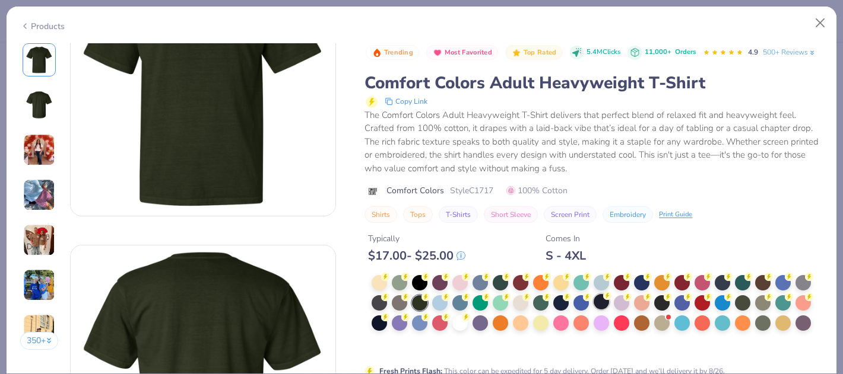
click at [603, 301] on div at bounding box center [600, 301] width 15 height 15
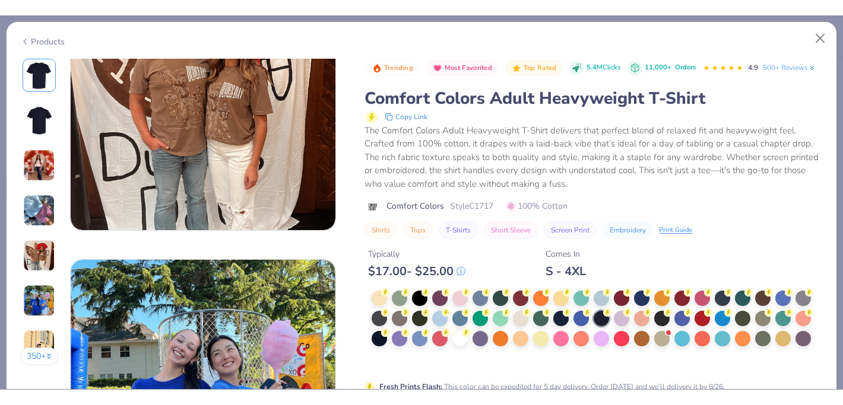
scroll to position [1707, 0]
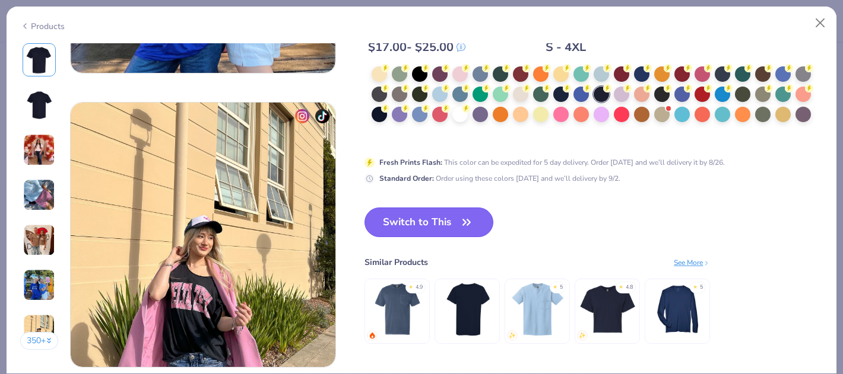
click at [398, 225] on button "Switch to This" at bounding box center [428, 223] width 129 height 30
click at [408, 211] on button "Switch to This" at bounding box center [428, 223] width 129 height 30
click at [407, 226] on button "Switch to This" at bounding box center [428, 223] width 129 height 30
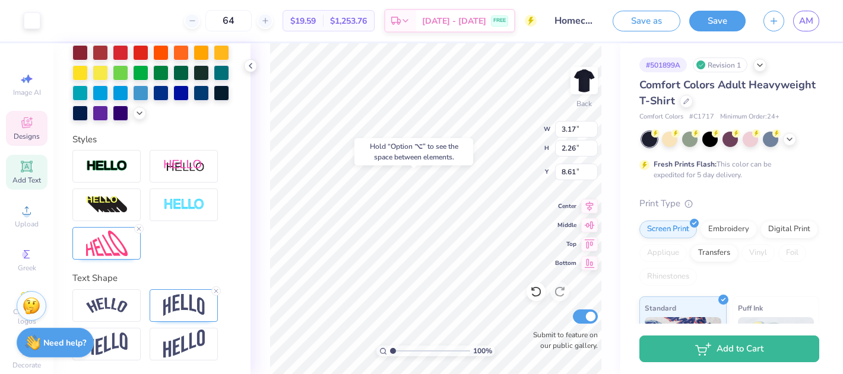
type input "8.61"
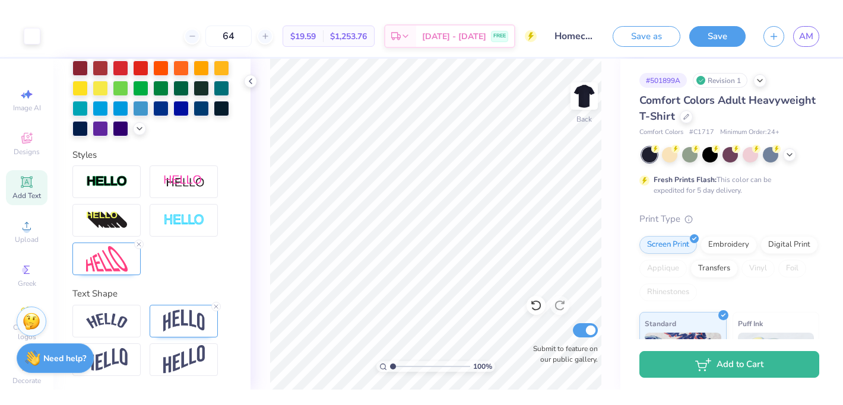
scroll to position [284, 0]
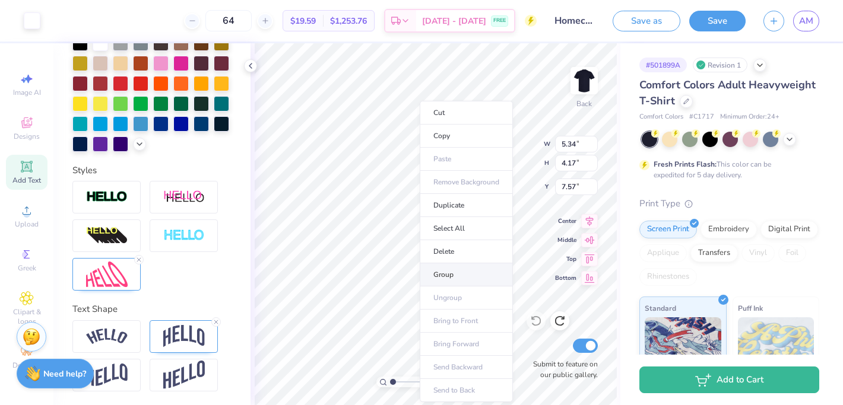
click at [445, 270] on li "Group" at bounding box center [466, 274] width 93 height 23
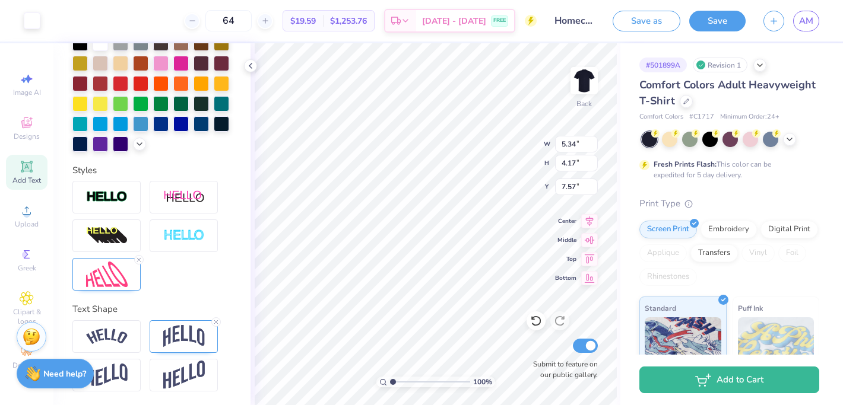
type input "2.54"
type input "6.23"
type input "4.87"
click at [791, 140] on icon at bounding box center [789, 138] width 9 height 9
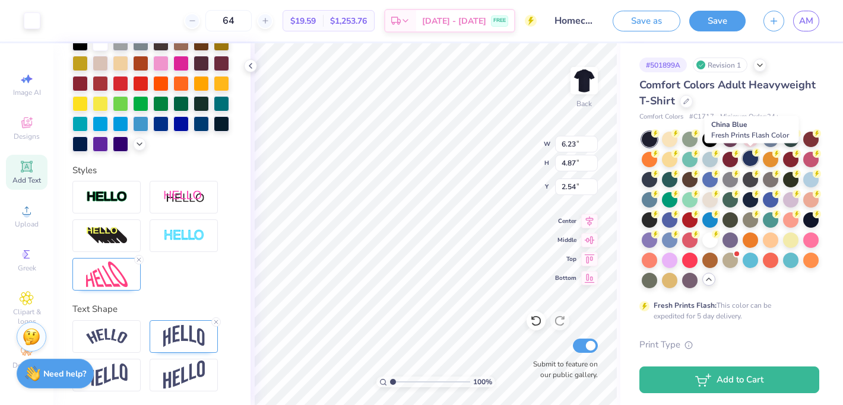
click at [751, 157] on div at bounding box center [749, 158] width 15 height 15
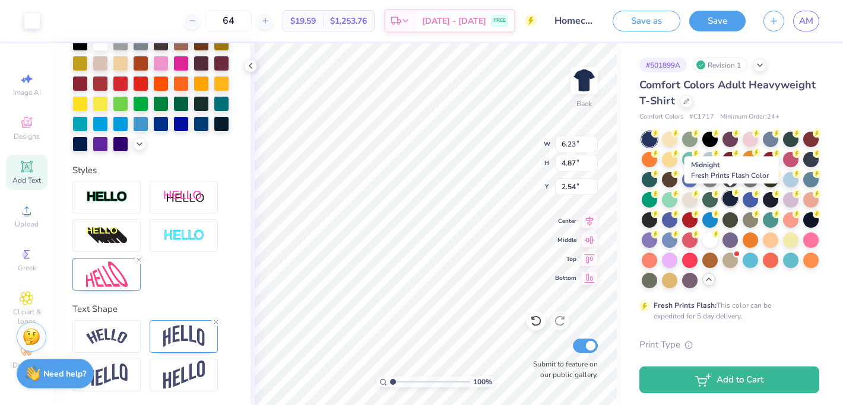
click at [730, 202] on div at bounding box center [729, 198] width 15 height 15
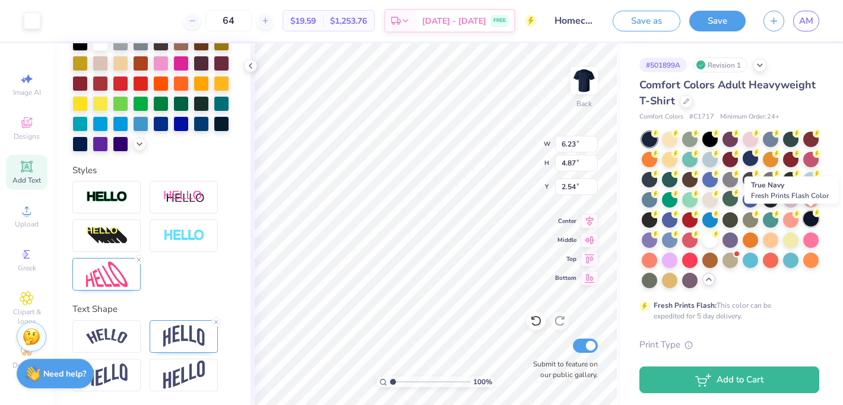
click at [659, 138] on circle at bounding box center [655, 133] width 8 height 8
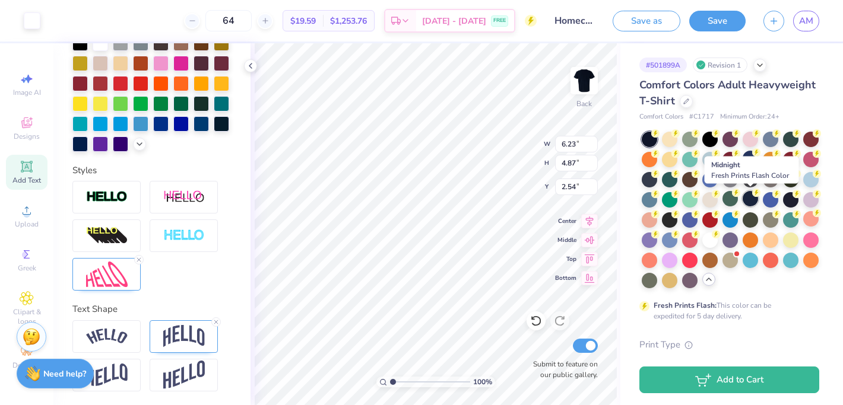
click at [755, 196] on div at bounding box center [749, 198] width 15 height 15
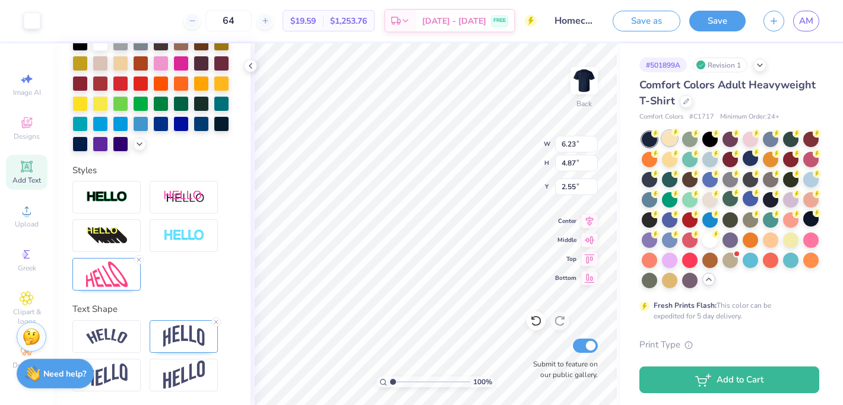
type input "2.55"
type input "2.53"
click at [237, 24] on input "64" at bounding box center [228, 20] width 46 height 21
type input "65"
